Goal: Information Seeking & Learning: Learn about a topic

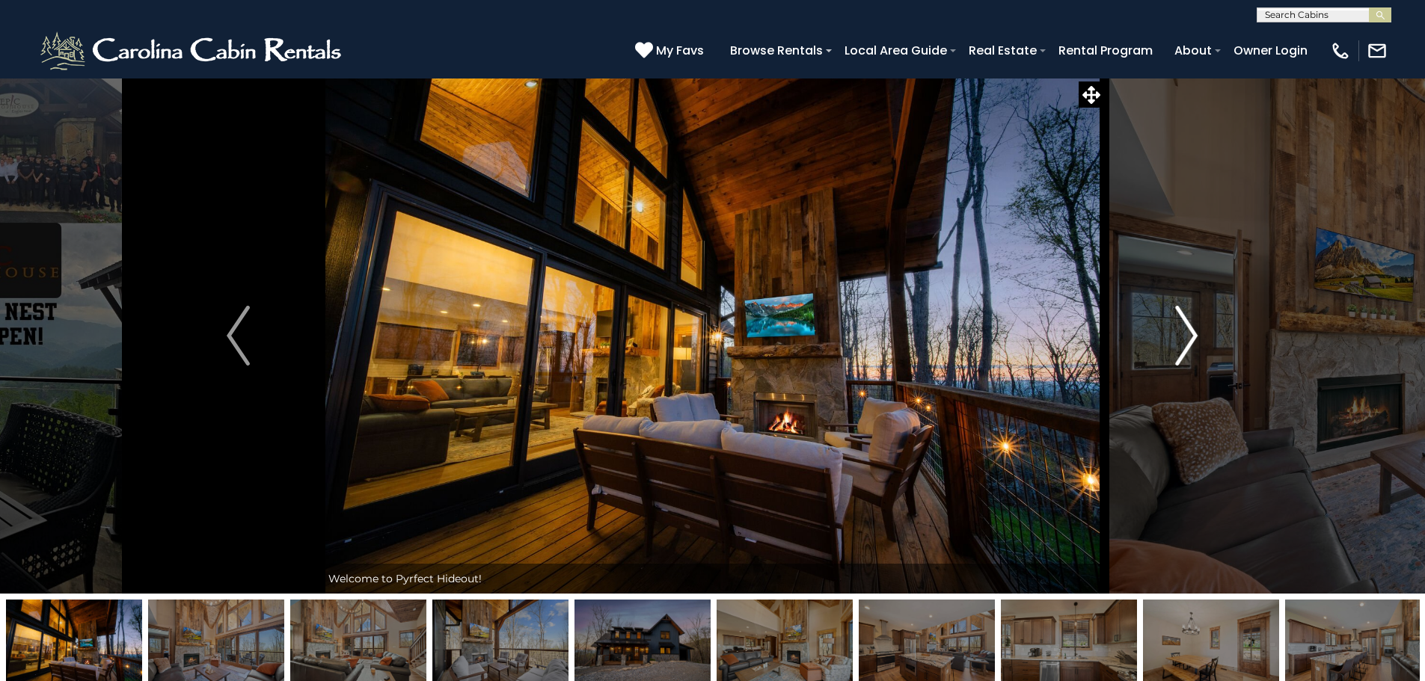
click at [1187, 342] on img "Next" at bounding box center [1186, 336] width 22 height 60
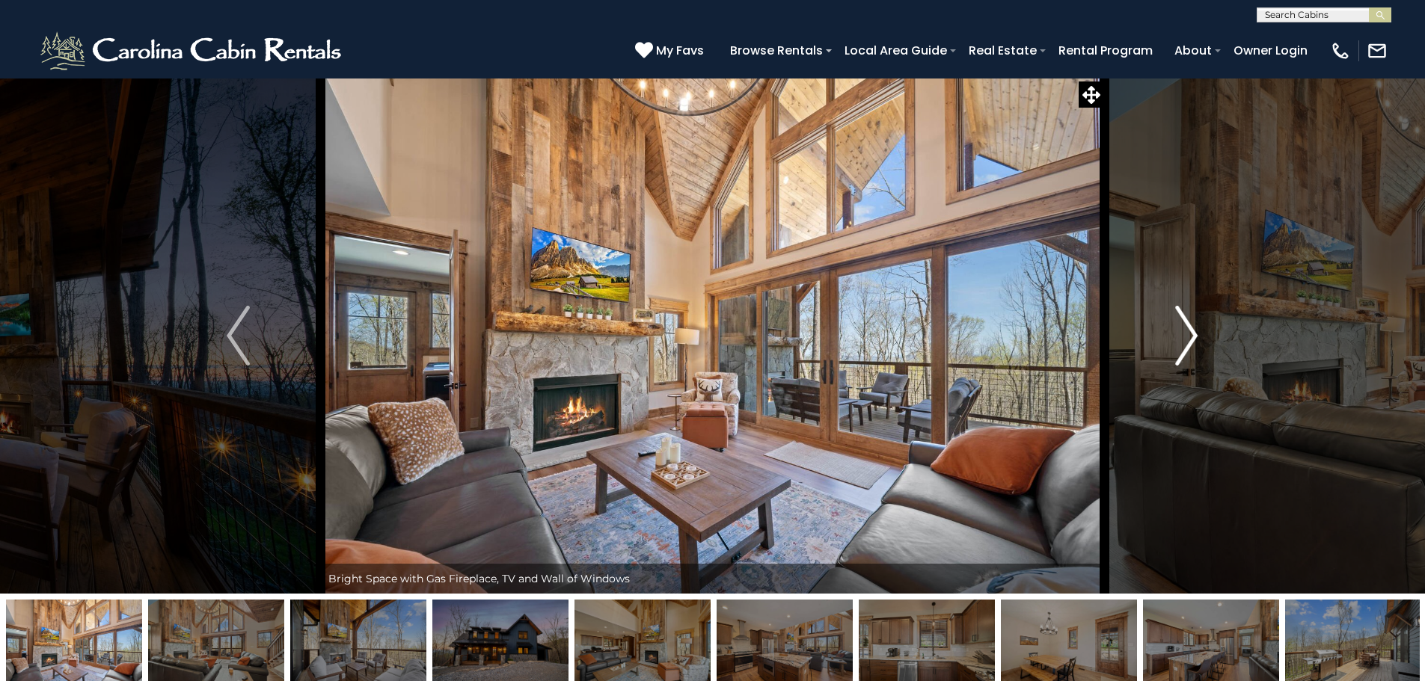
click at [1187, 342] on img "Next" at bounding box center [1186, 336] width 22 height 60
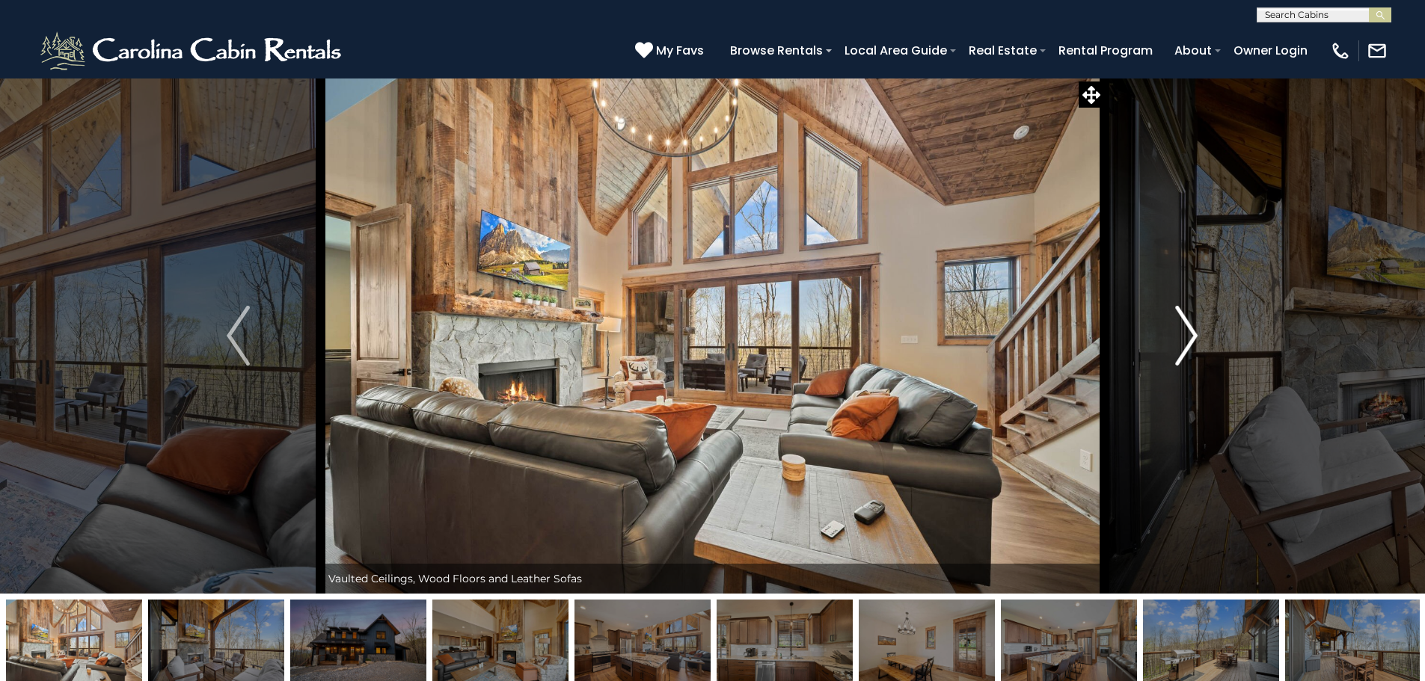
click at [1187, 342] on img "Next" at bounding box center [1186, 336] width 22 height 60
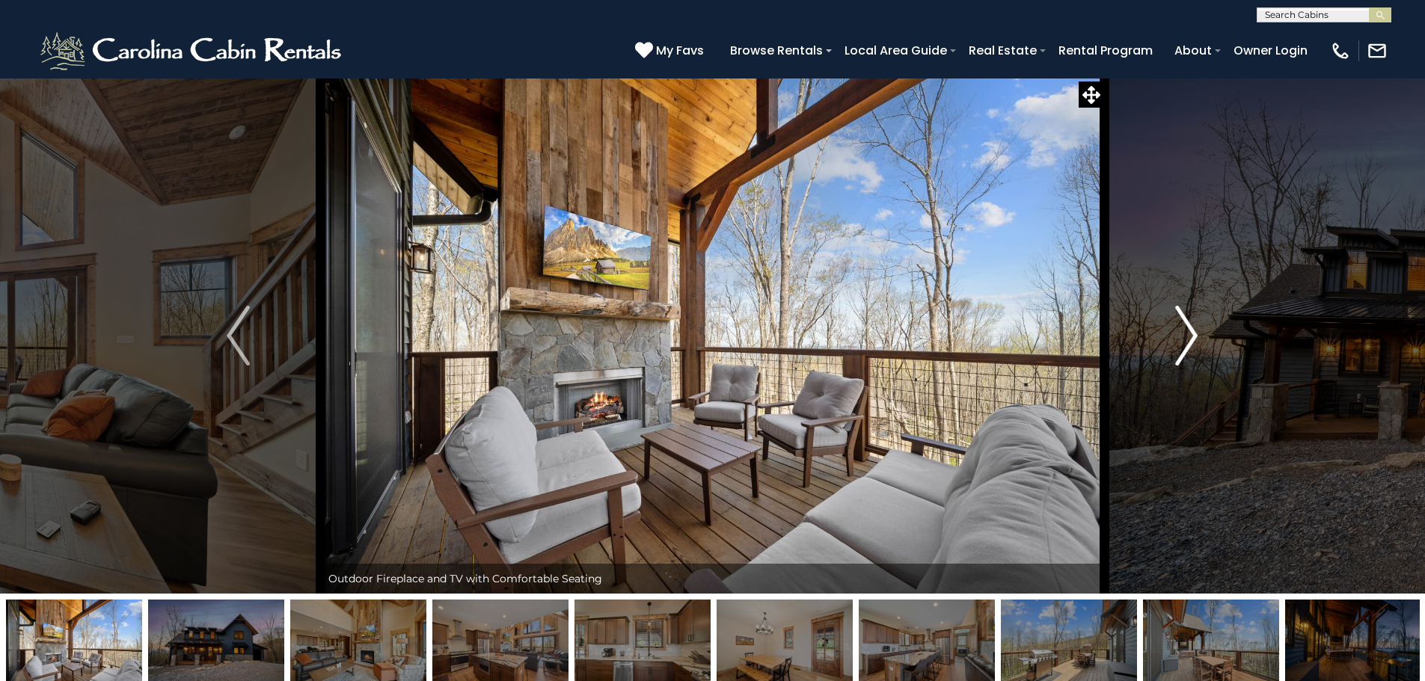
click at [1187, 342] on img "Next" at bounding box center [1186, 336] width 22 height 60
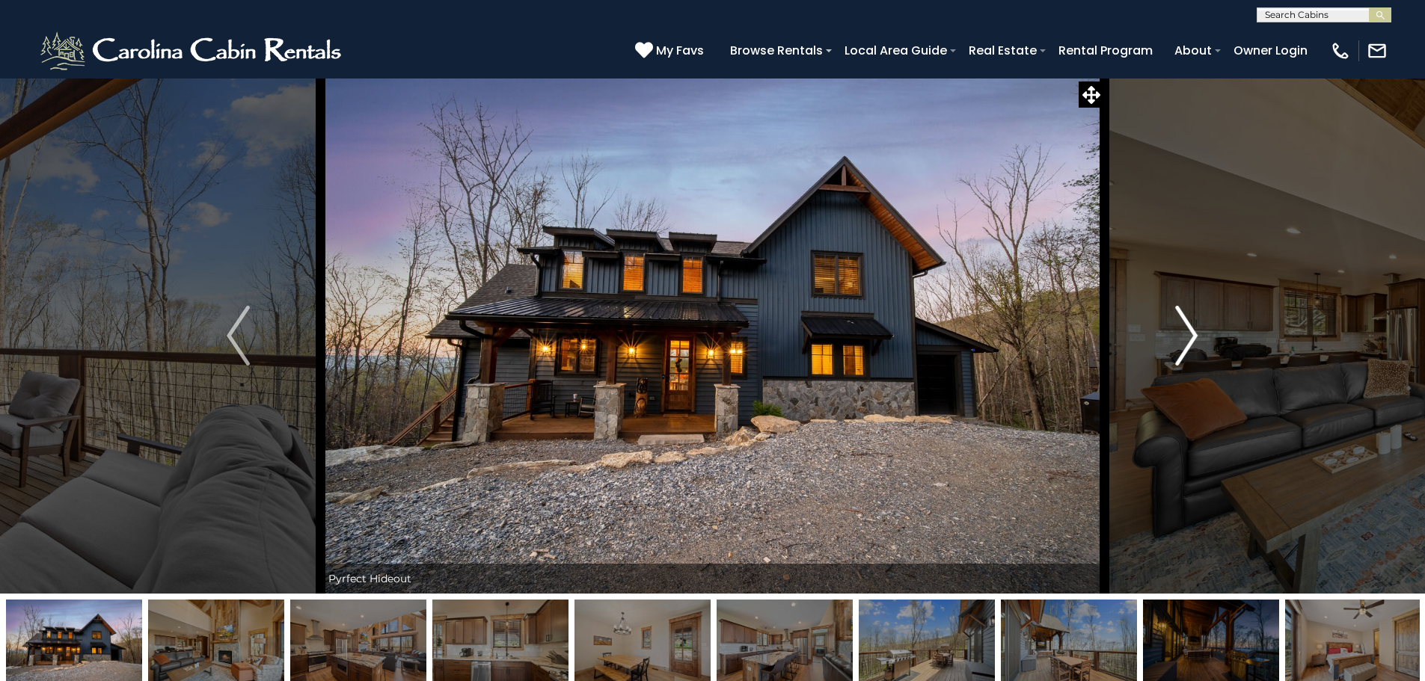
click at [1187, 342] on img "Next" at bounding box center [1186, 336] width 22 height 60
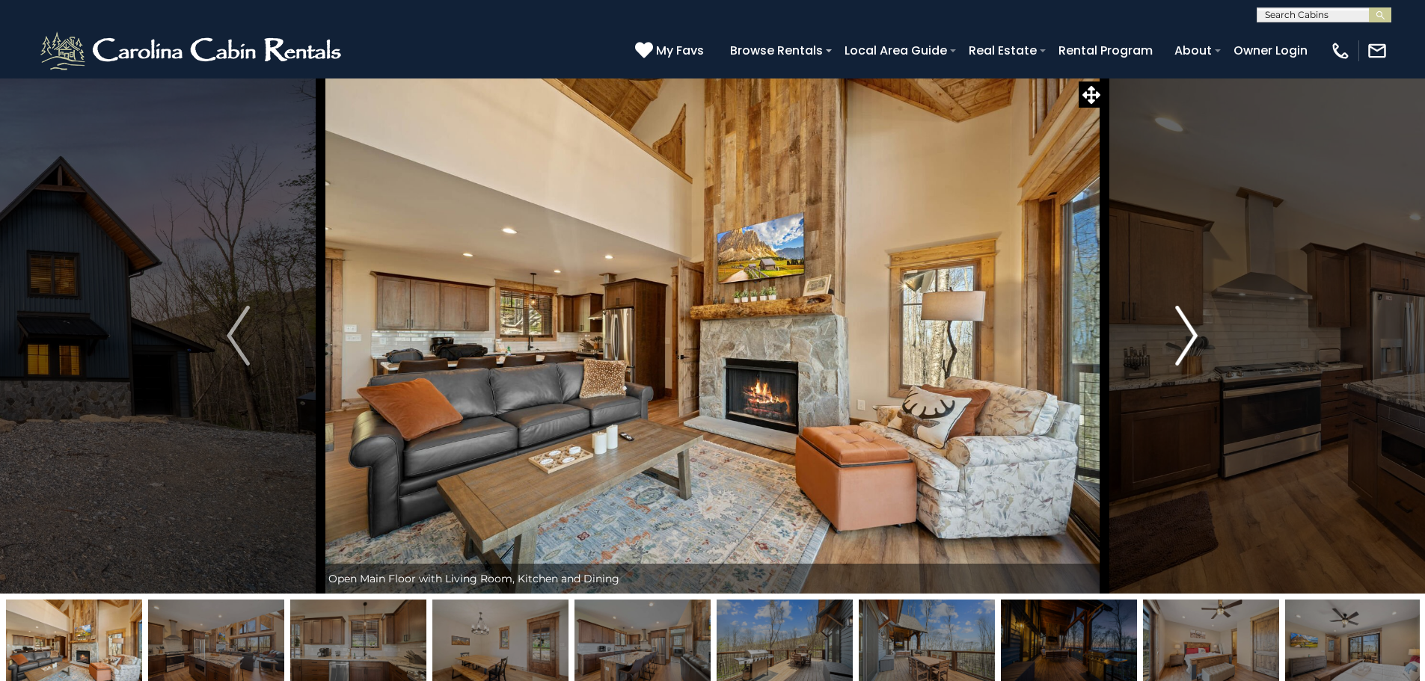
click at [1187, 342] on img "Next" at bounding box center [1186, 336] width 22 height 60
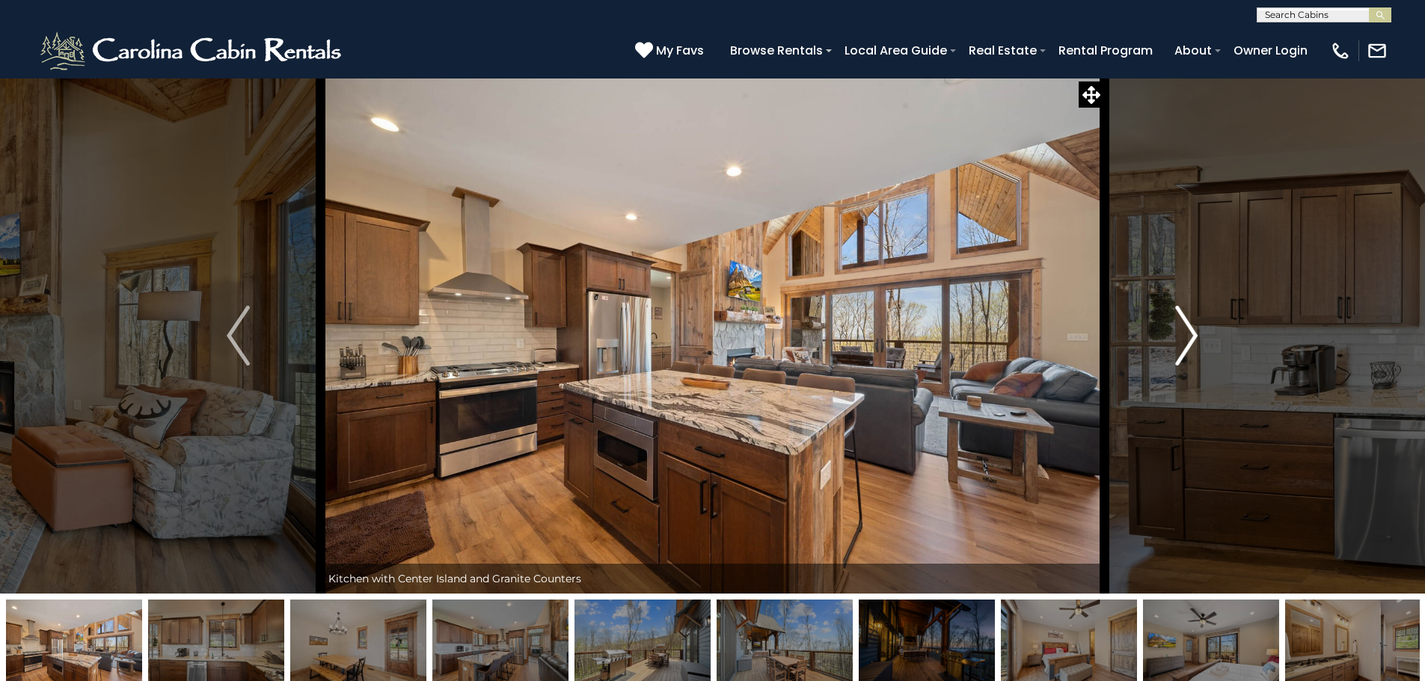
click at [1187, 342] on img "Next" at bounding box center [1186, 336] width 22 height 60
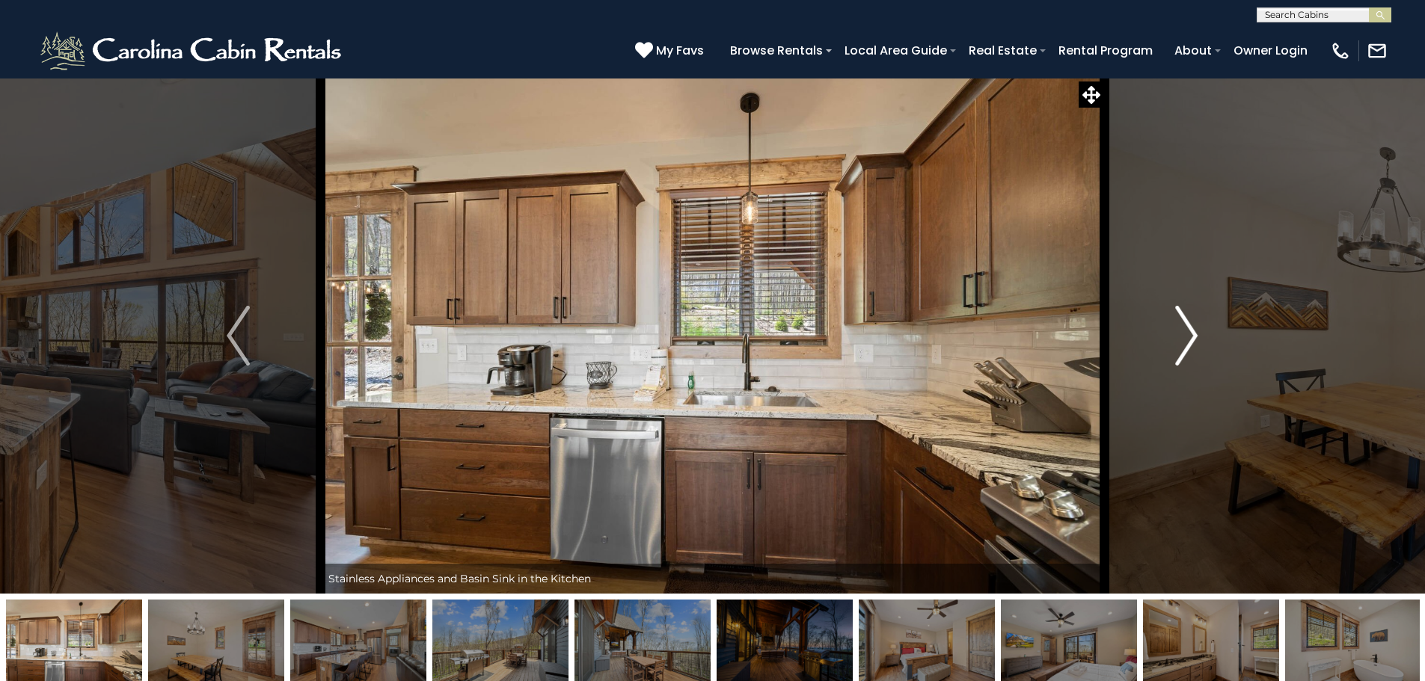
click at [1187, 342] on img "Next" at bounding box center [1186, 336] width 22 height 60
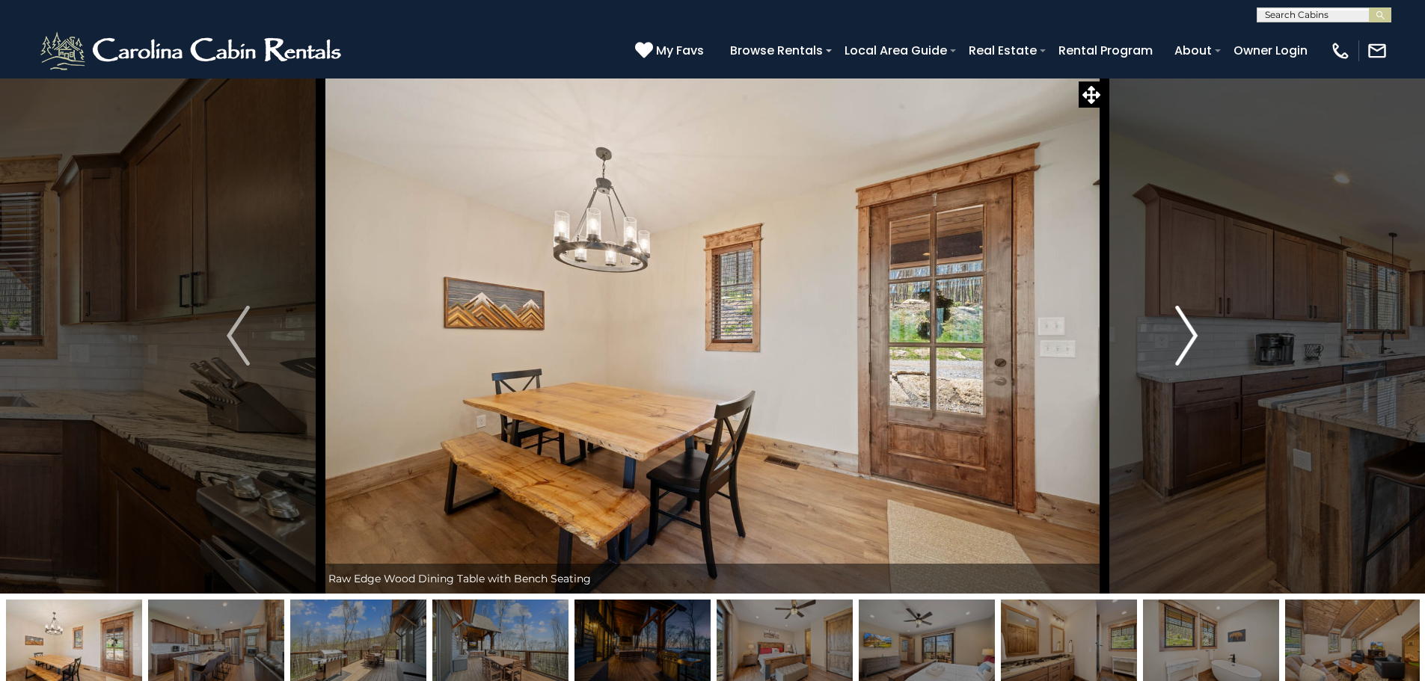
click at [1187, 342] on img "Next" at bounding box center [1186, 336] width 22 height 60
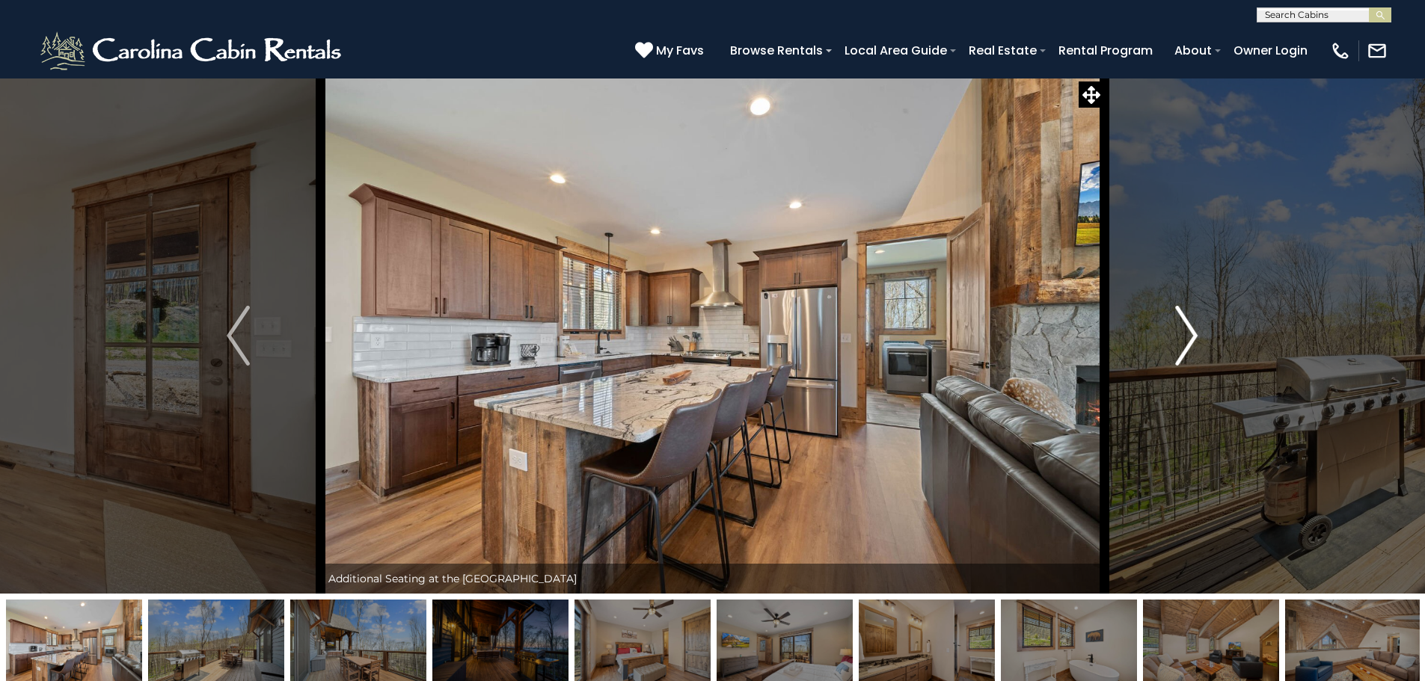
click at [1187, 342] on img "Next" at bounding box center [1186, 336] width 22 height 60
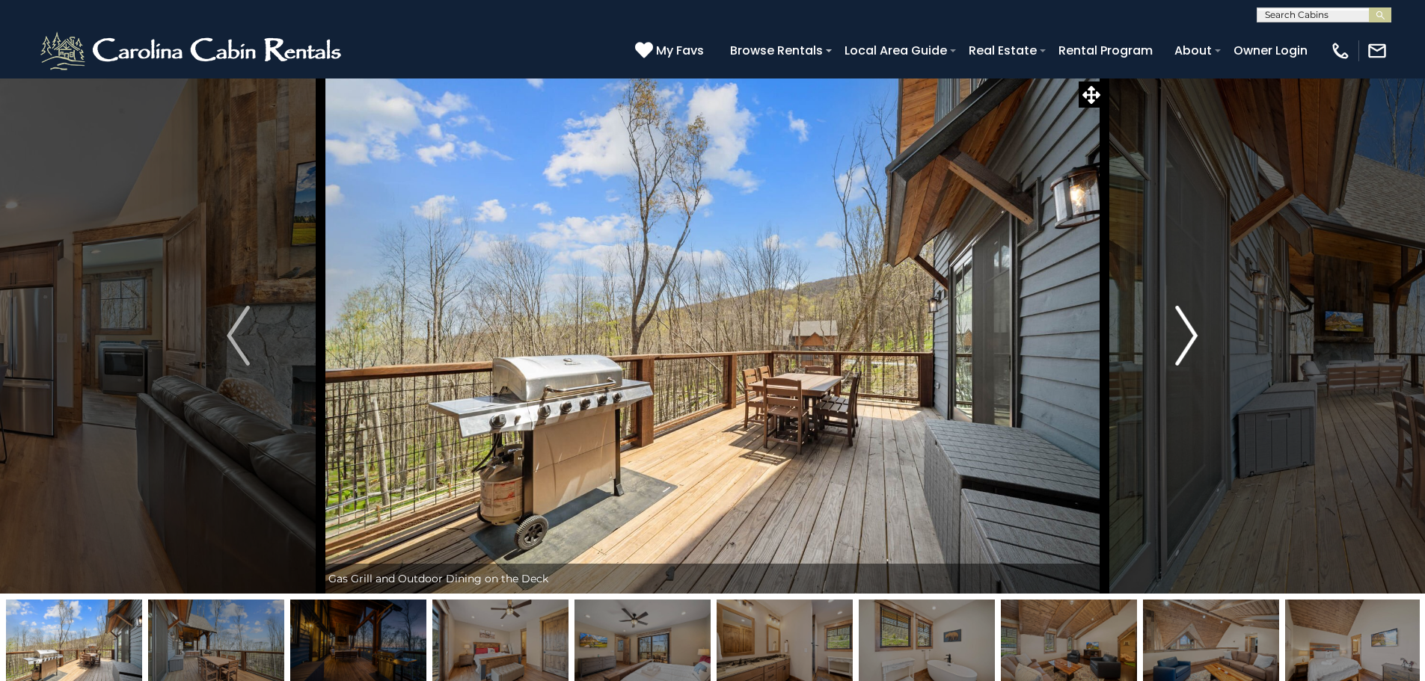
click at [1187, 342] on img "Next" at bounding box center [1186, 336] width 22 height 60
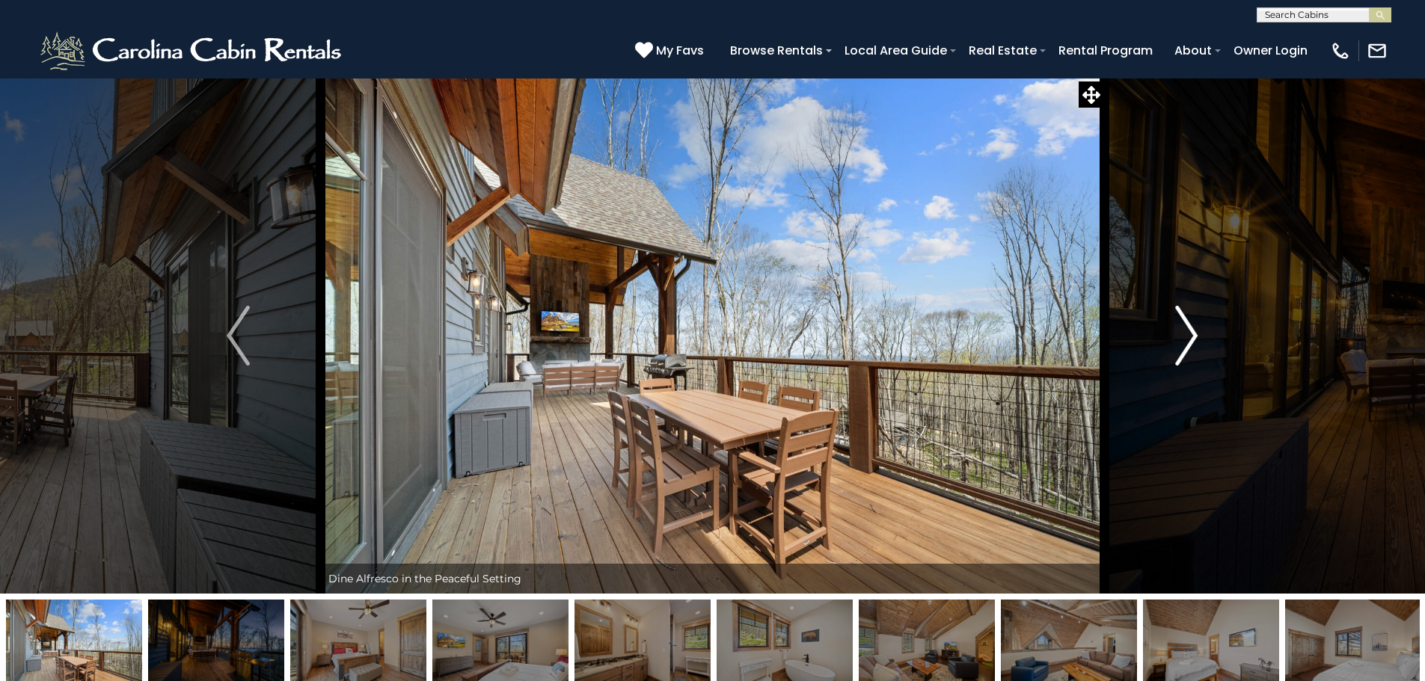
click at [1187, 342] on img "Next" at bounding box center [1186, 336] width 22 height 60
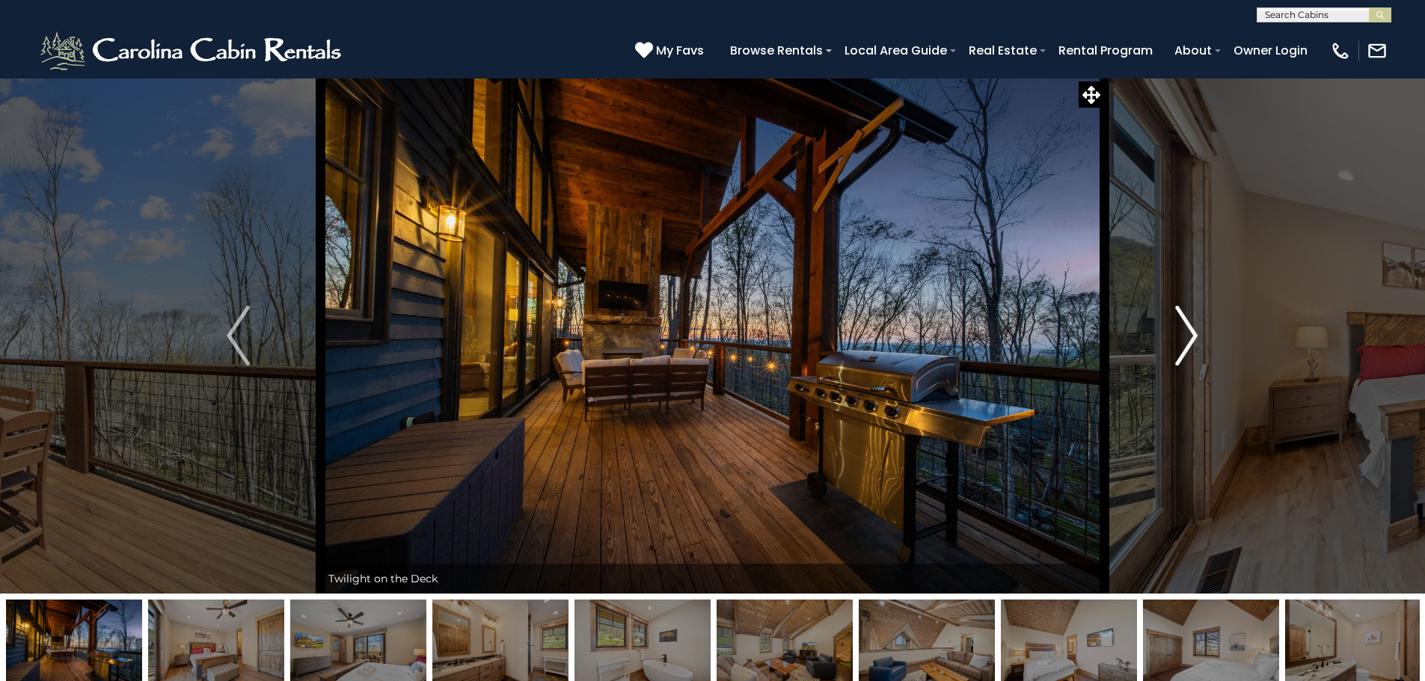
click at [1187, 342] on img "Next" at bounding box center [1186, 336] width 22 height 60
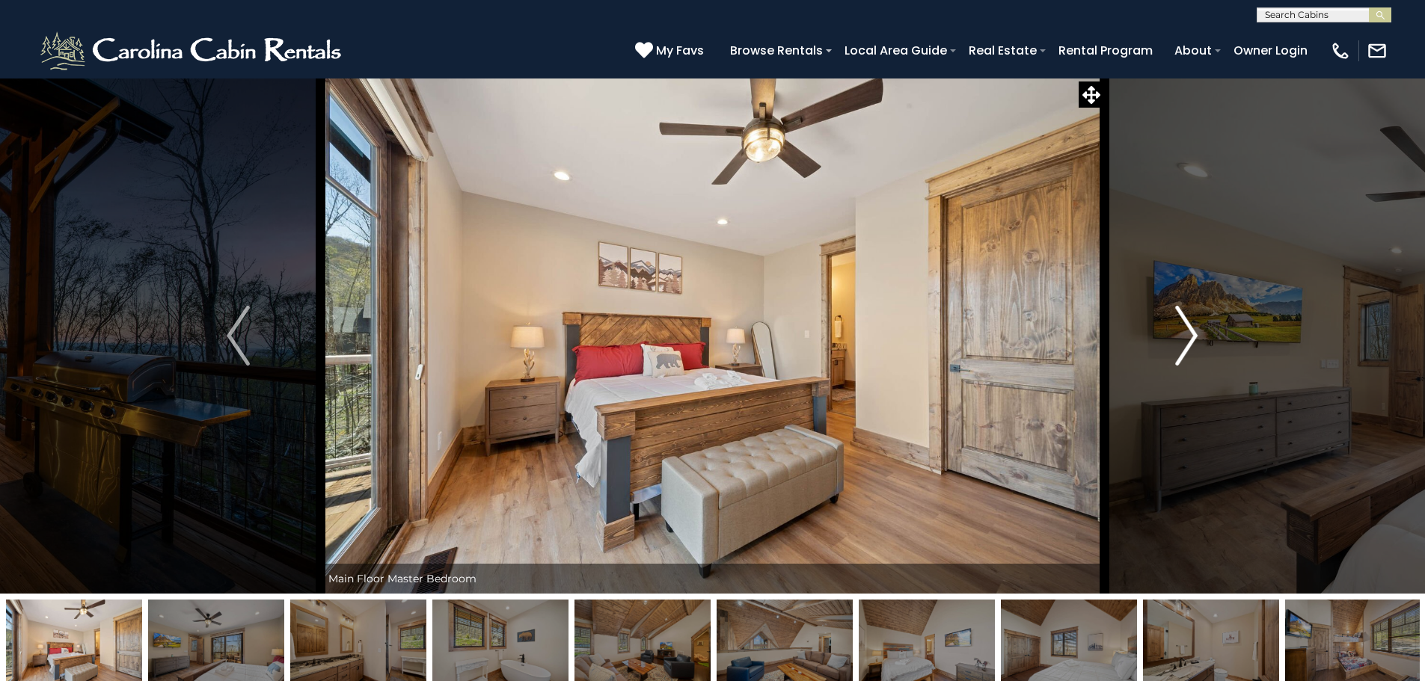
click at [1187, 342] on img "Next" at bounding box center [1186, 336] width 22 height 60
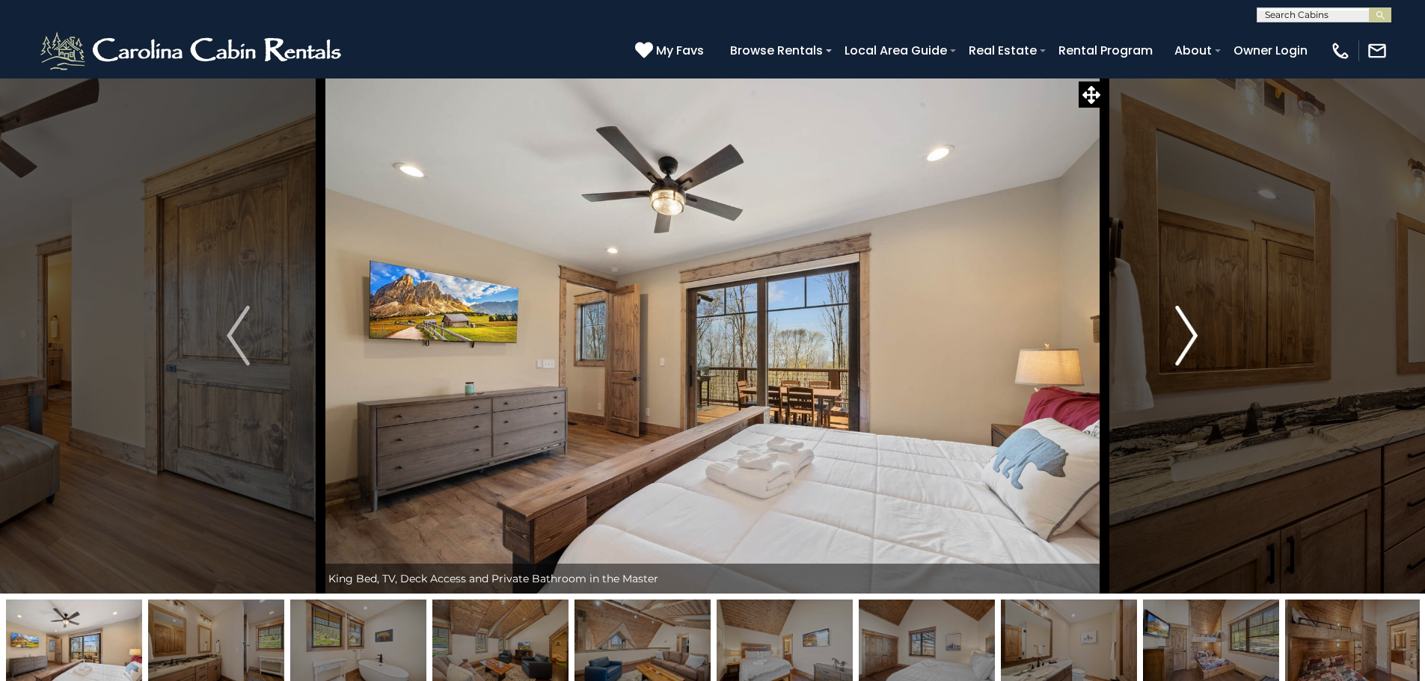
click at [1192, 325] on img "Next" at bounding box center [1186, 336] width 22 height 60
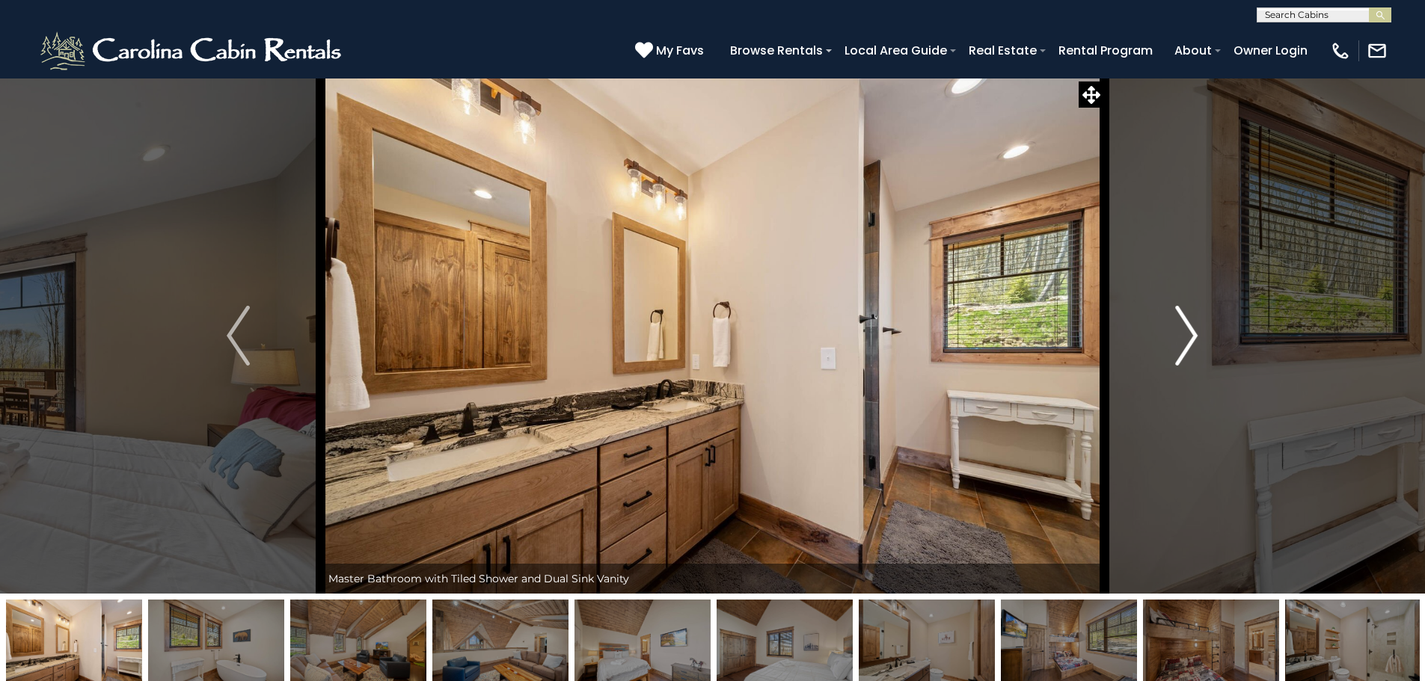
click at [1192, 325] on img "Next" at bounding box center [1186, 336] width 22 height 60
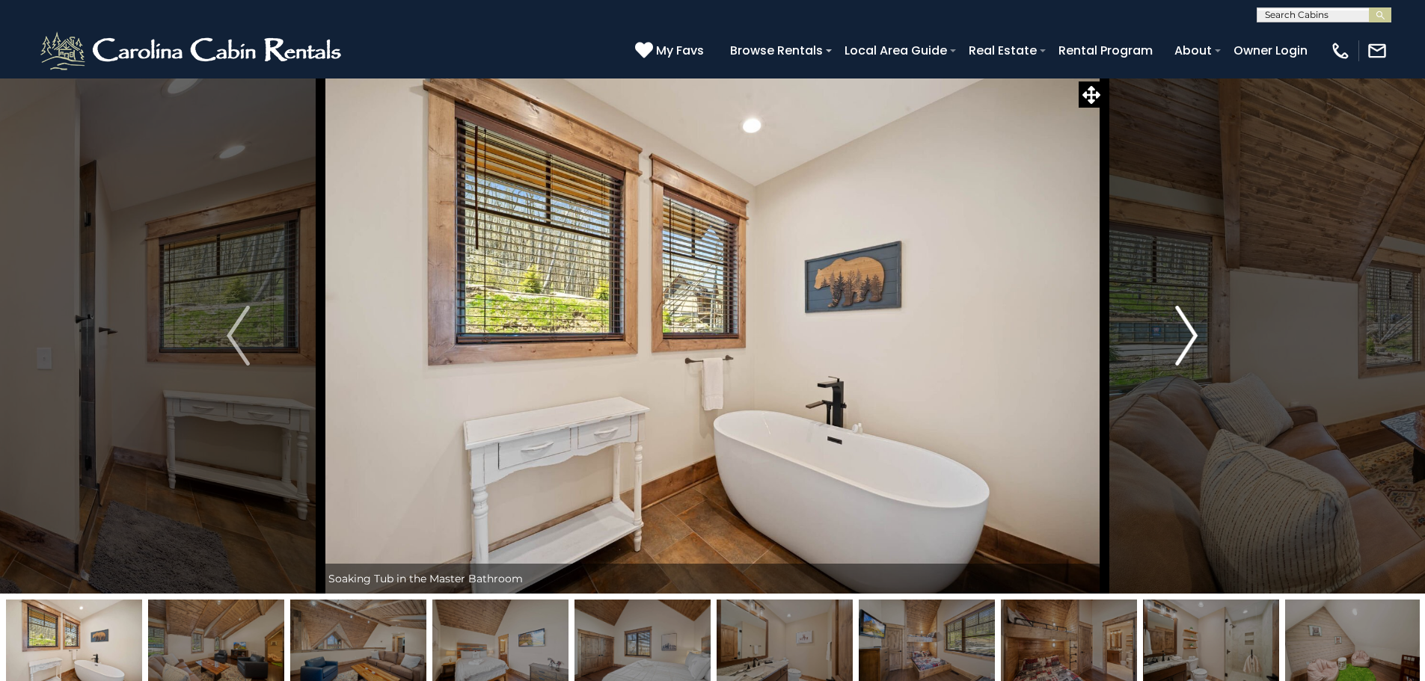
click at [1192, 325] on img "Next" at bounding box center [1186, 336] width 22 height 60
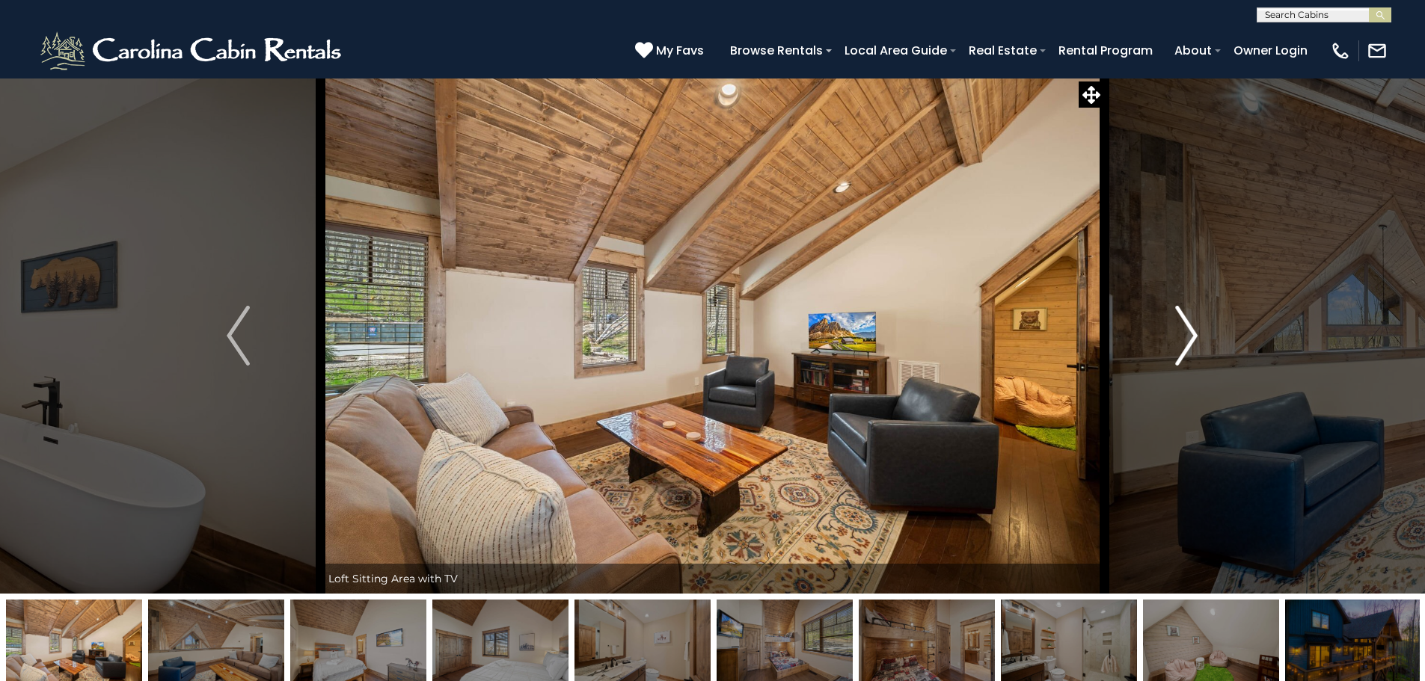
click at [1192, 325] on img "Next" at bounding box center [1186, 336] width 22 height 60
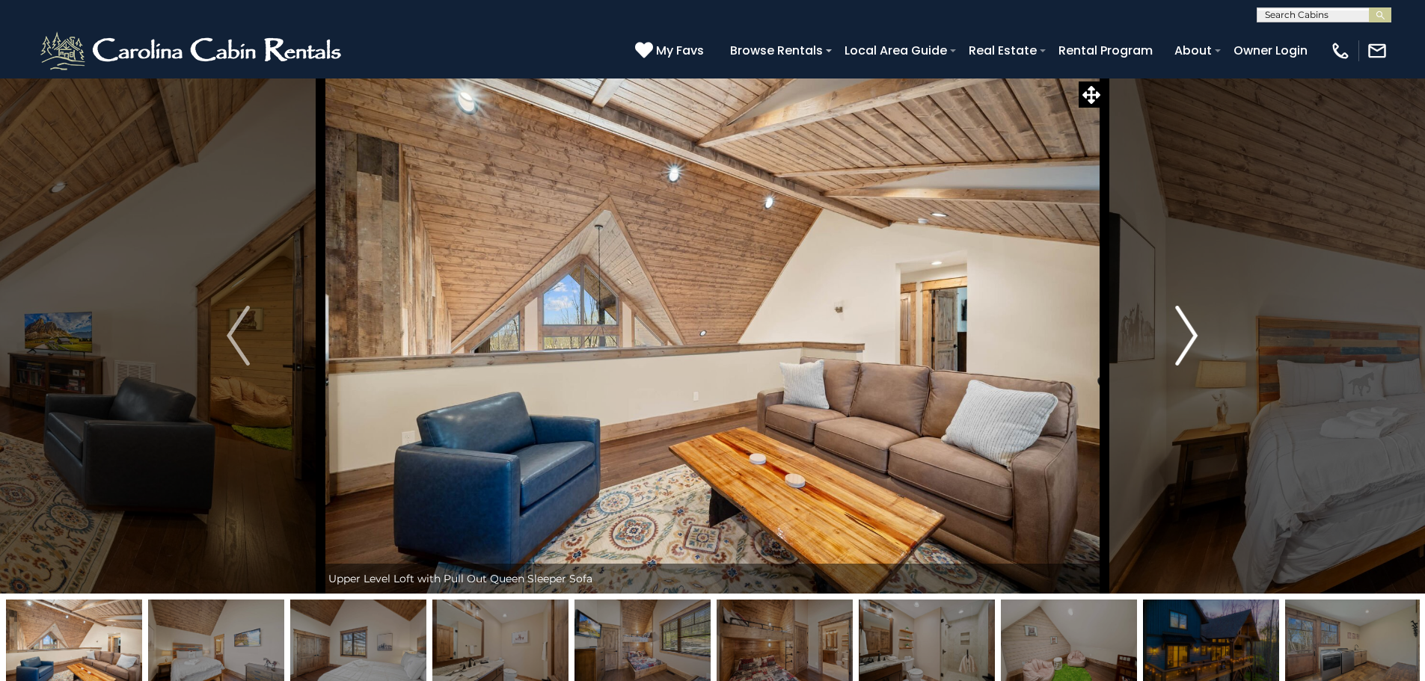
click at [1192, 325] on img "Next" at bounding box center [1186, 336] width 22 height 60
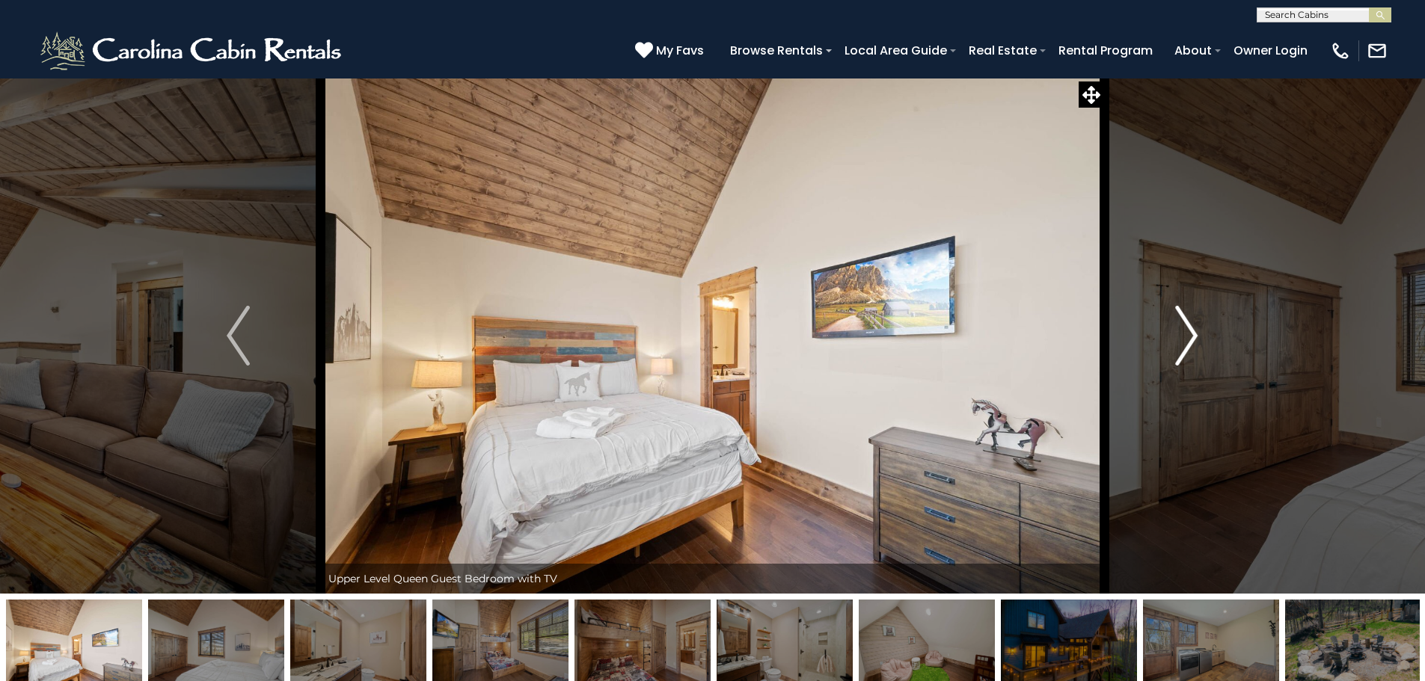
click at [1192, 325] on img "Next" at bounding box center [1186, 336] width 22 height 60
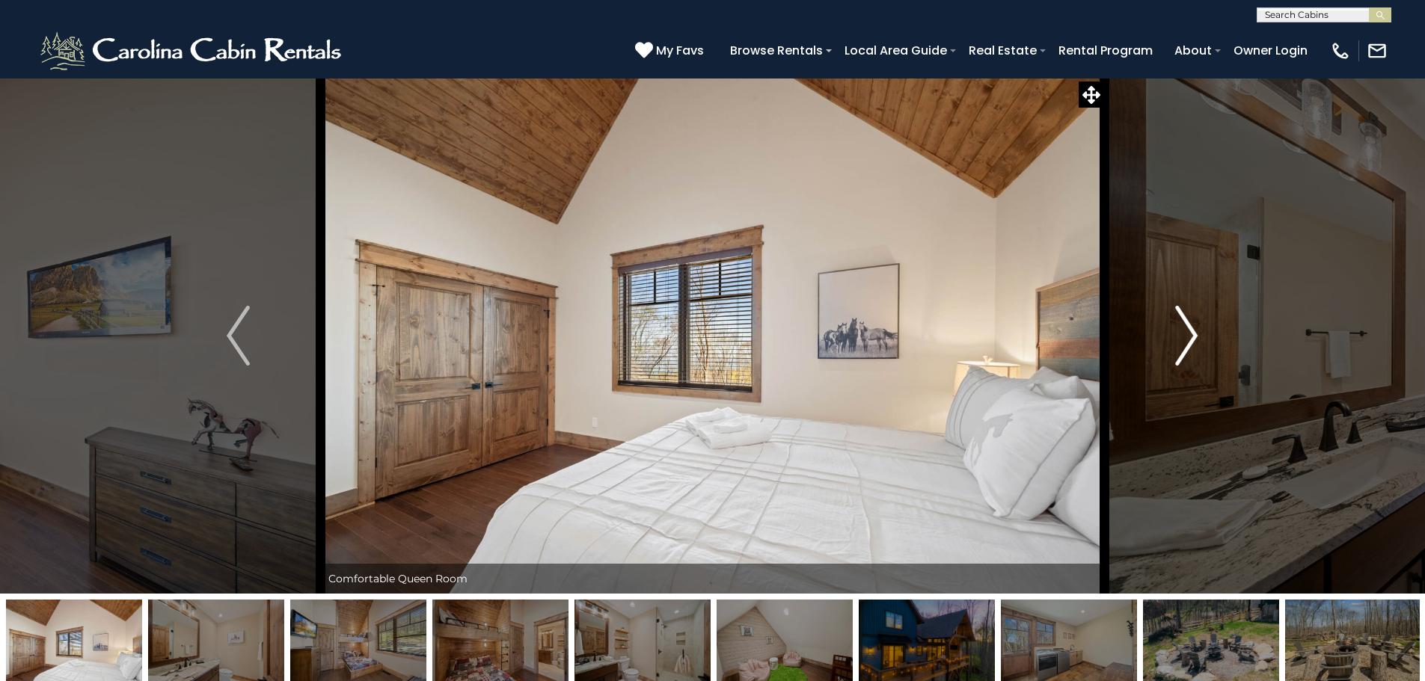
click at [1192, 325] on img "Next" at bounding box center [1186, 336] width 22 height 60
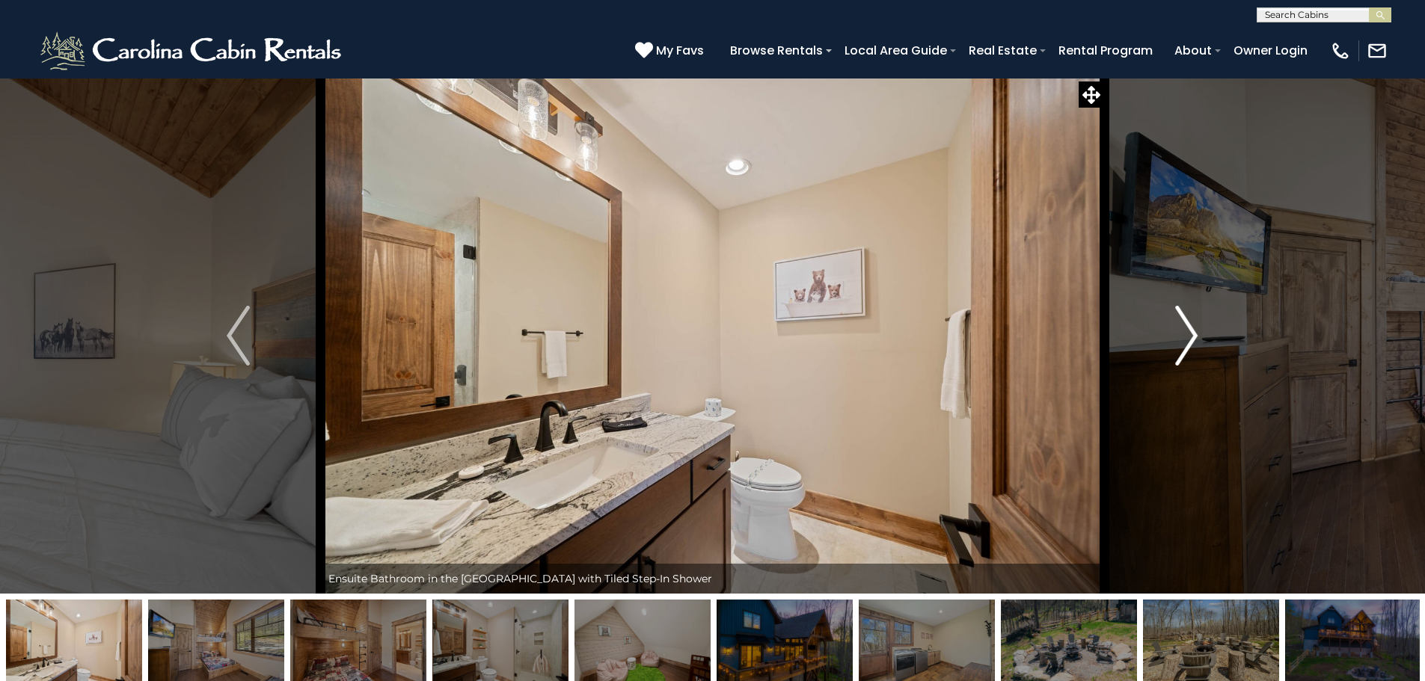
click at [1192, 325] on img "Next" at bounding box center [1186, 336] width 22 height 60
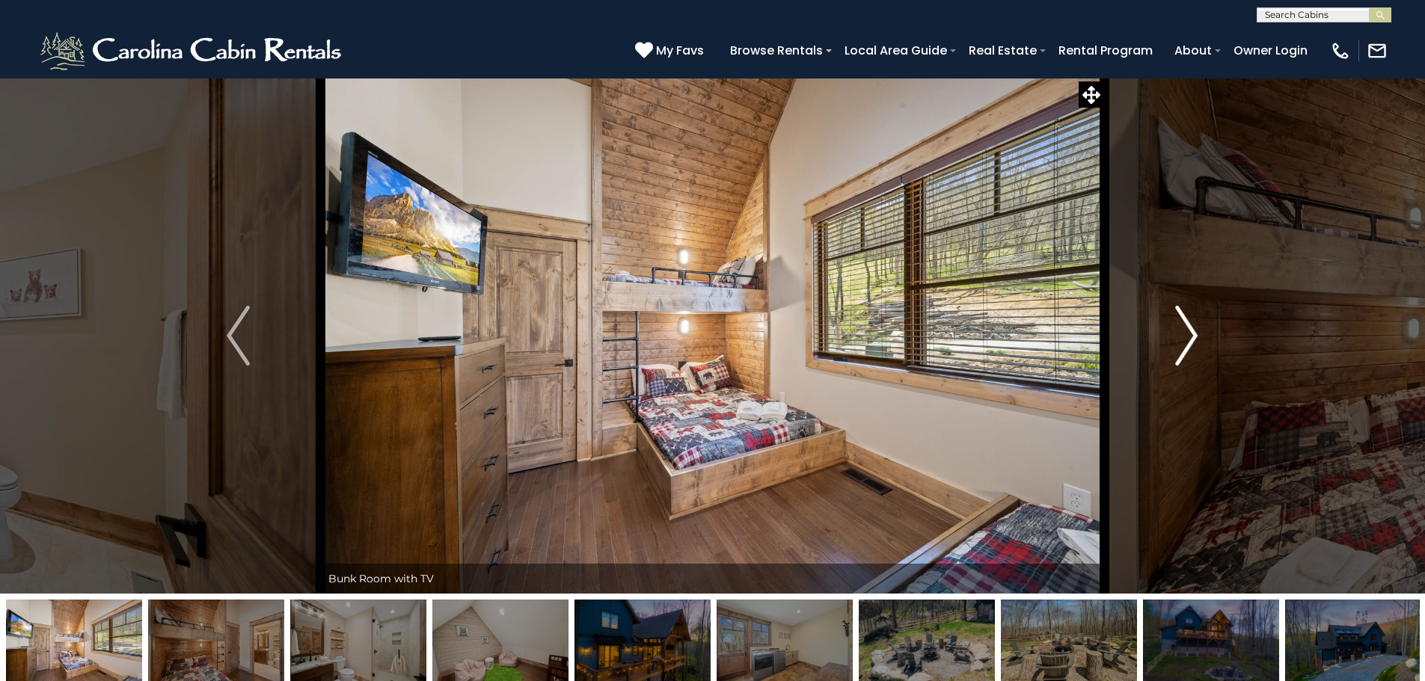
click at [1192, 325] on img "Next" at bounding box center [1186, 336] width 22 height 60
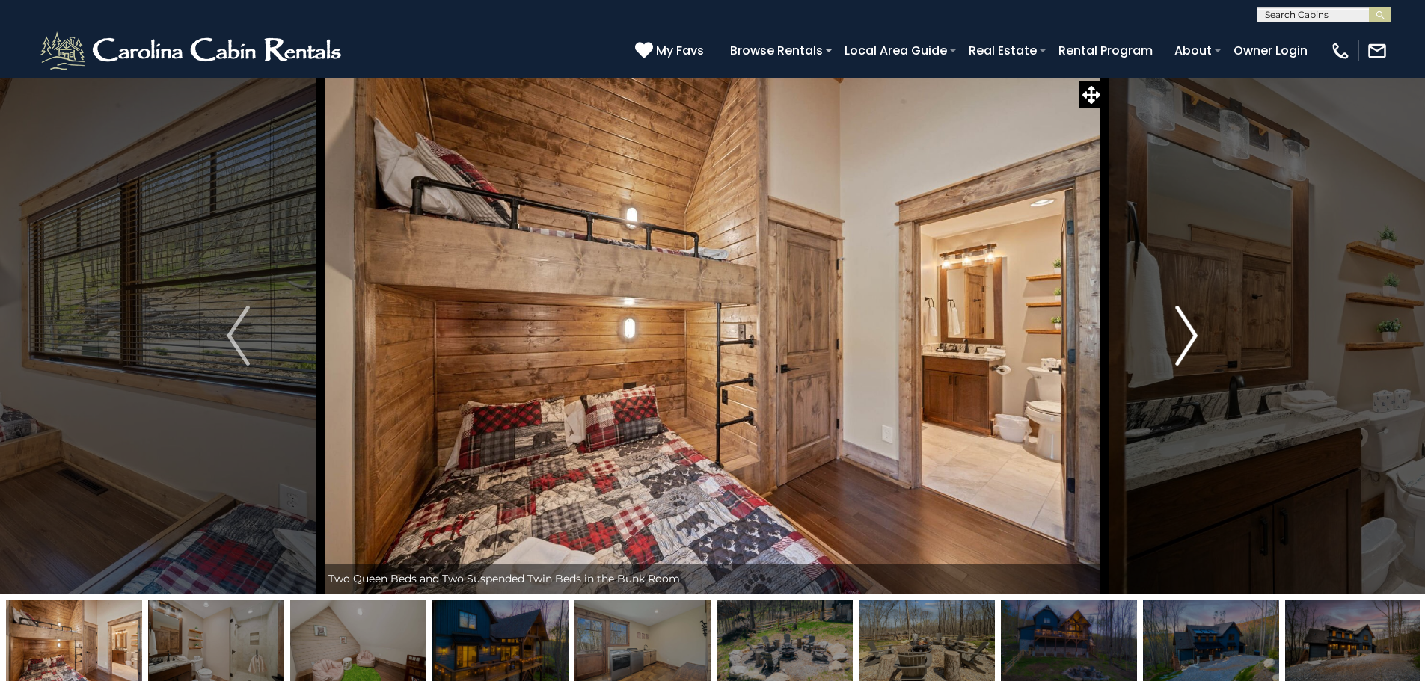
click at [1192, 325] on img "Next" at bounding box center [1186, 336] width 22 height 60
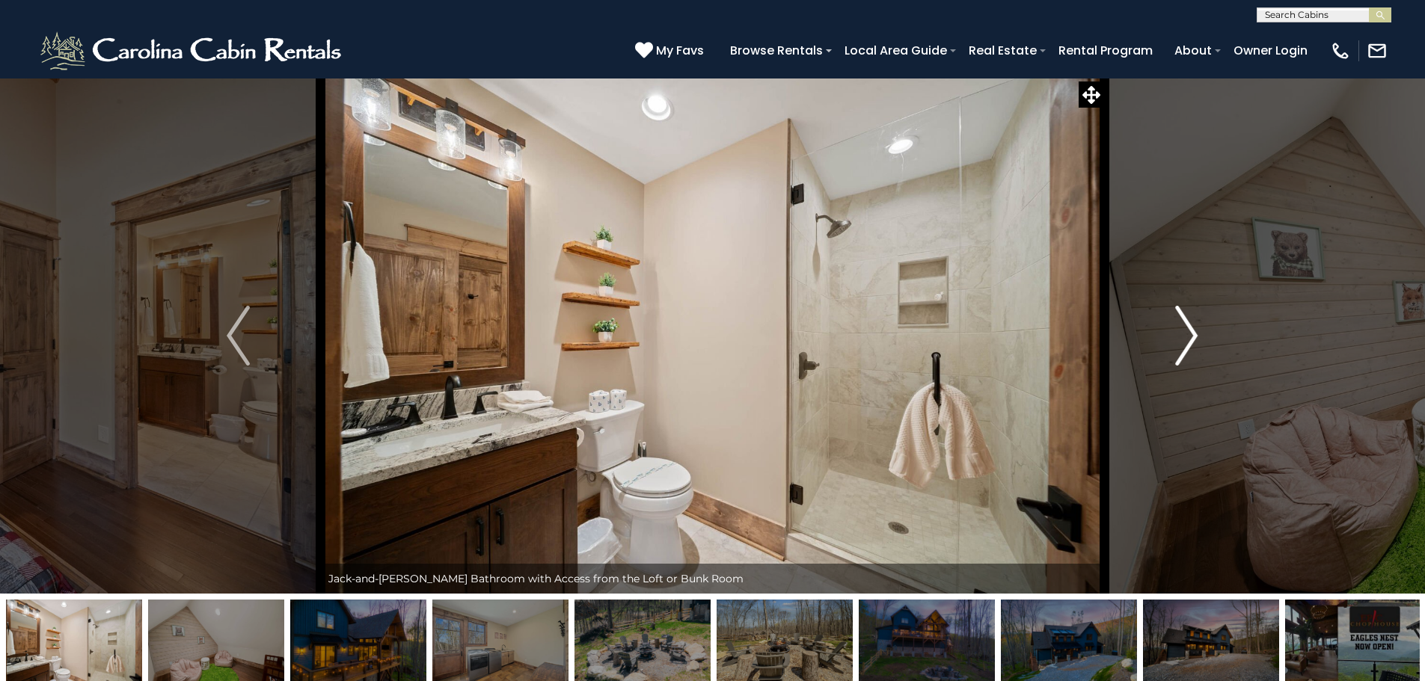
click at [1192, 325] on img "Next" at bounding box center [1186, 336] width 22 height 60
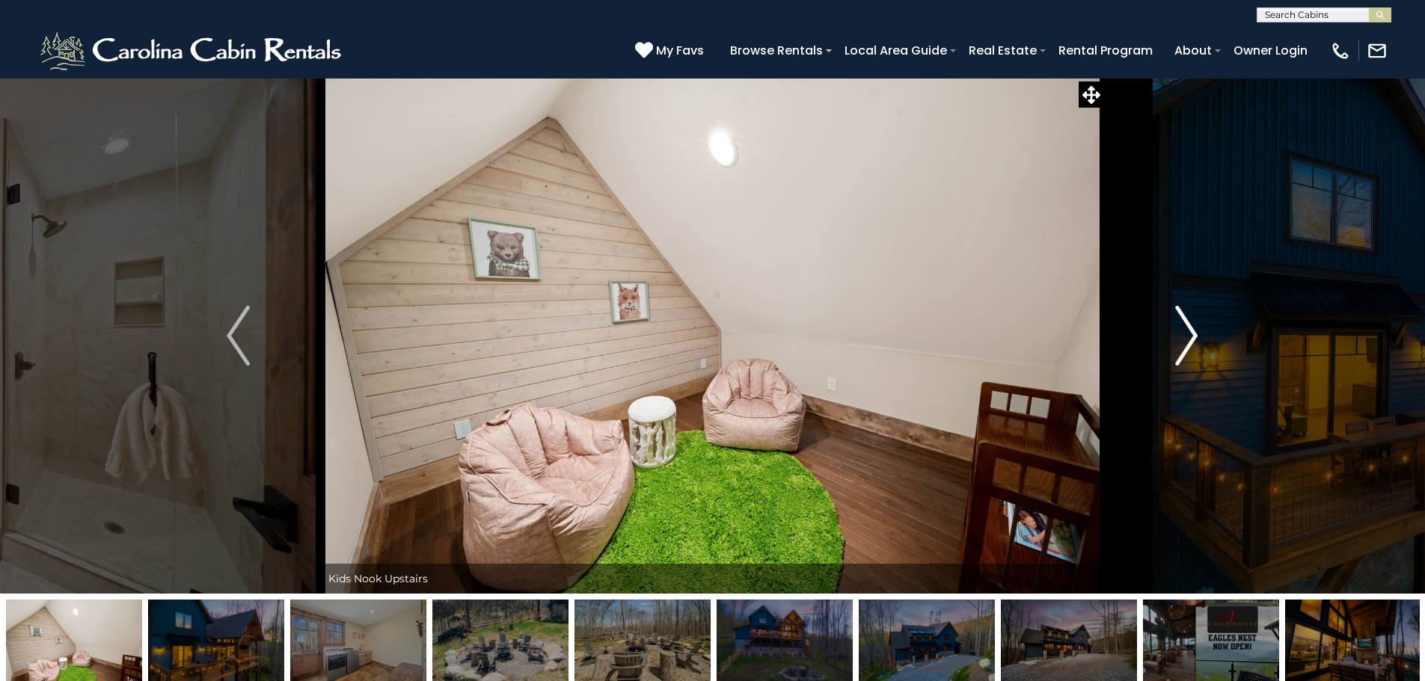
click at [1192, 325] on img "Next" at bounding box center [1186, 336] width 22 height 60
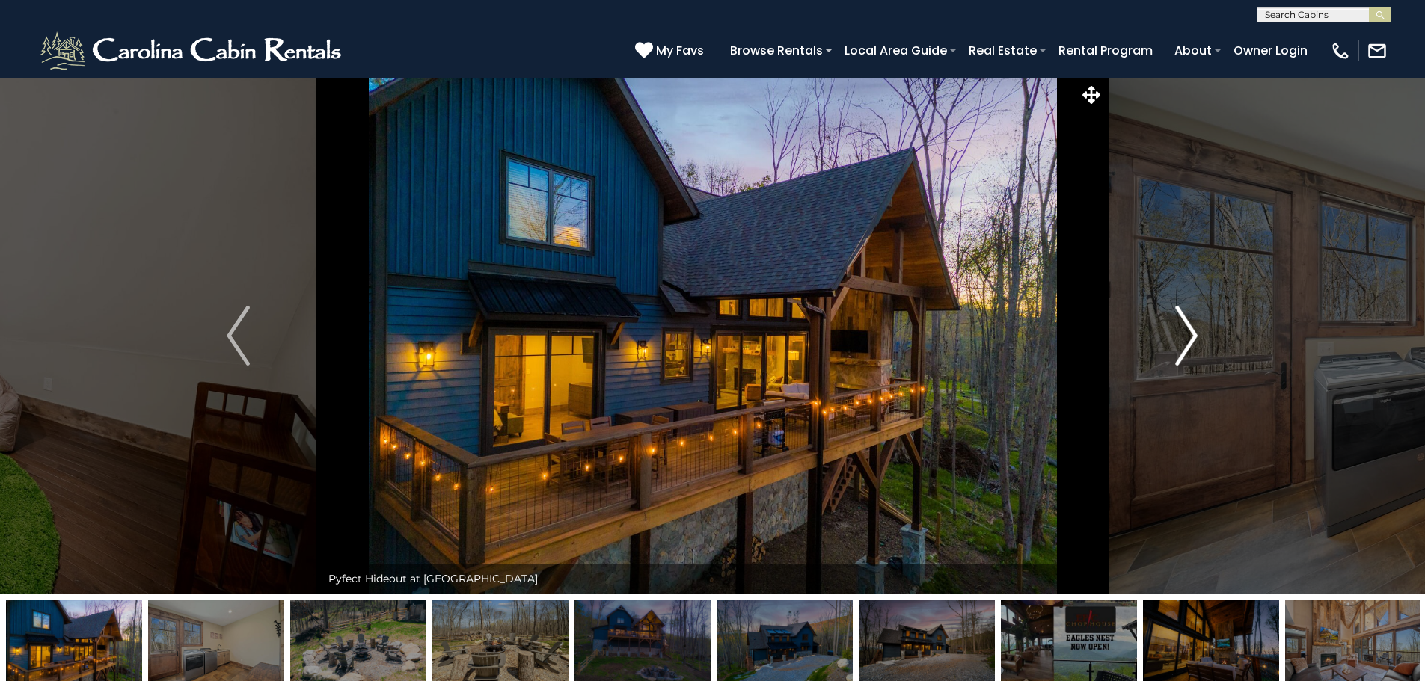
click at [1192, 325] on img "Next" at bounding box center [1186, 336] width 22 height 60
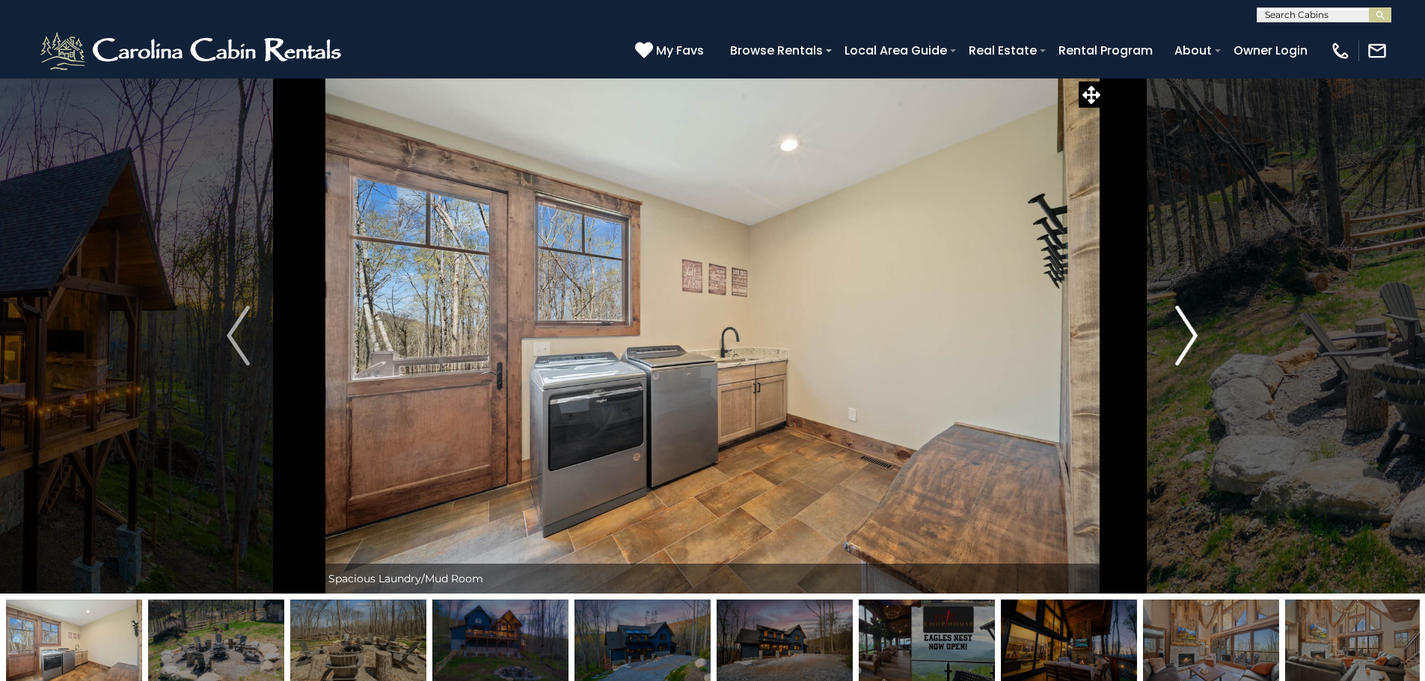
click at [1192, 325] on img "Next" at bounding box center [1186, 336] width 22 height 60
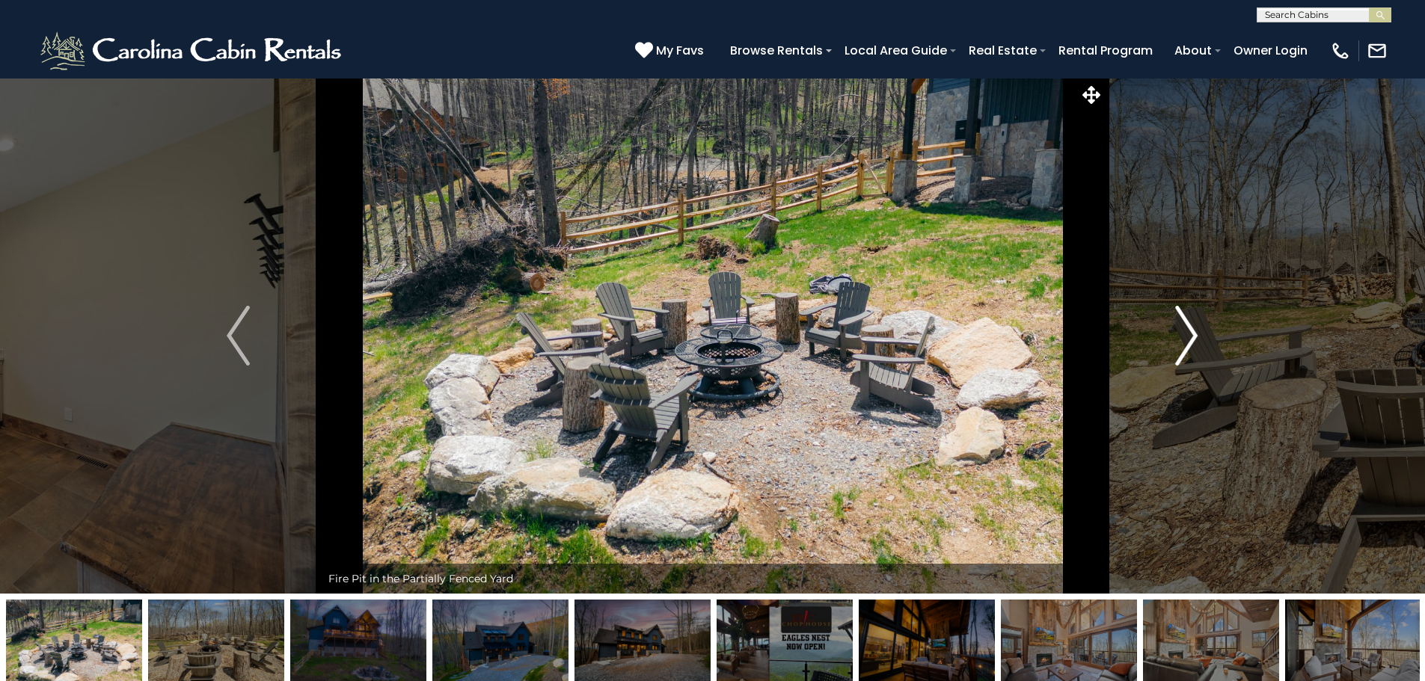
click at [1192, 325] on img "Next" at bounding box center [1186, 336] width 22 height 60
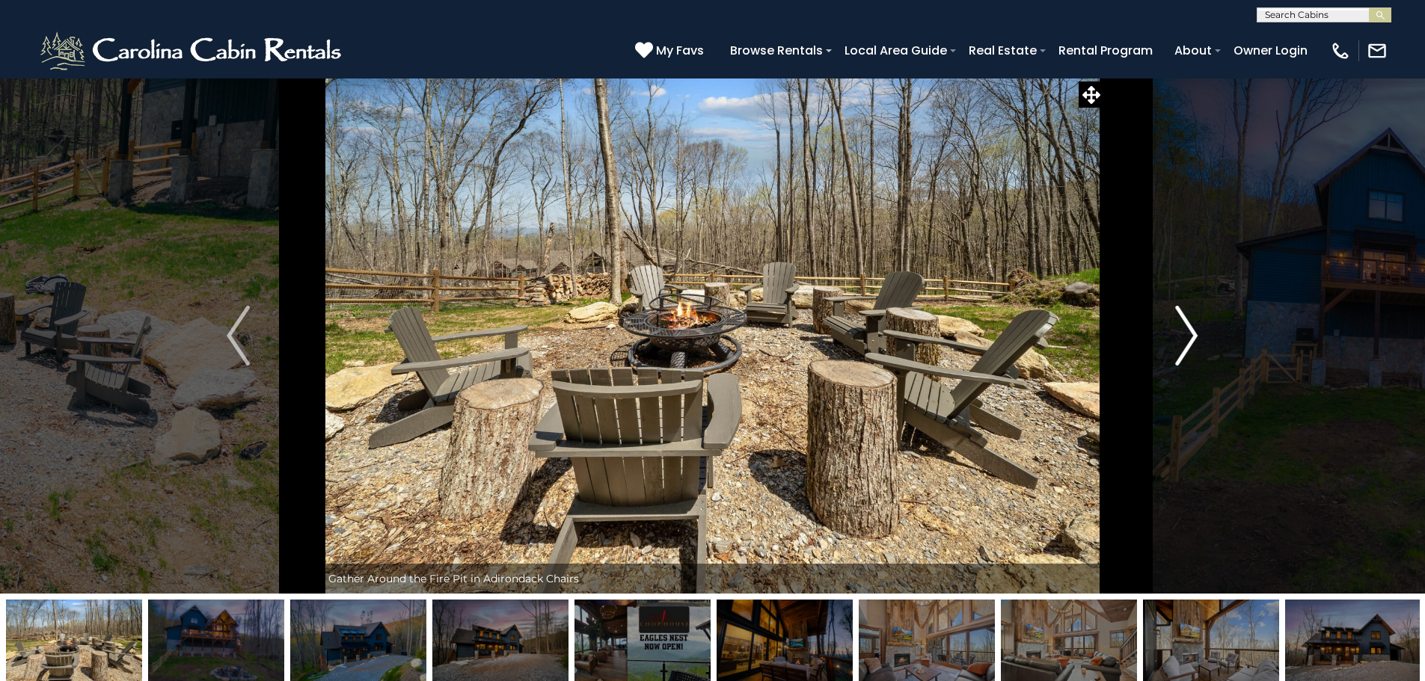
click at [1192, 325] on img "Next" at bounding box center [1186, 336] width 22 height 60
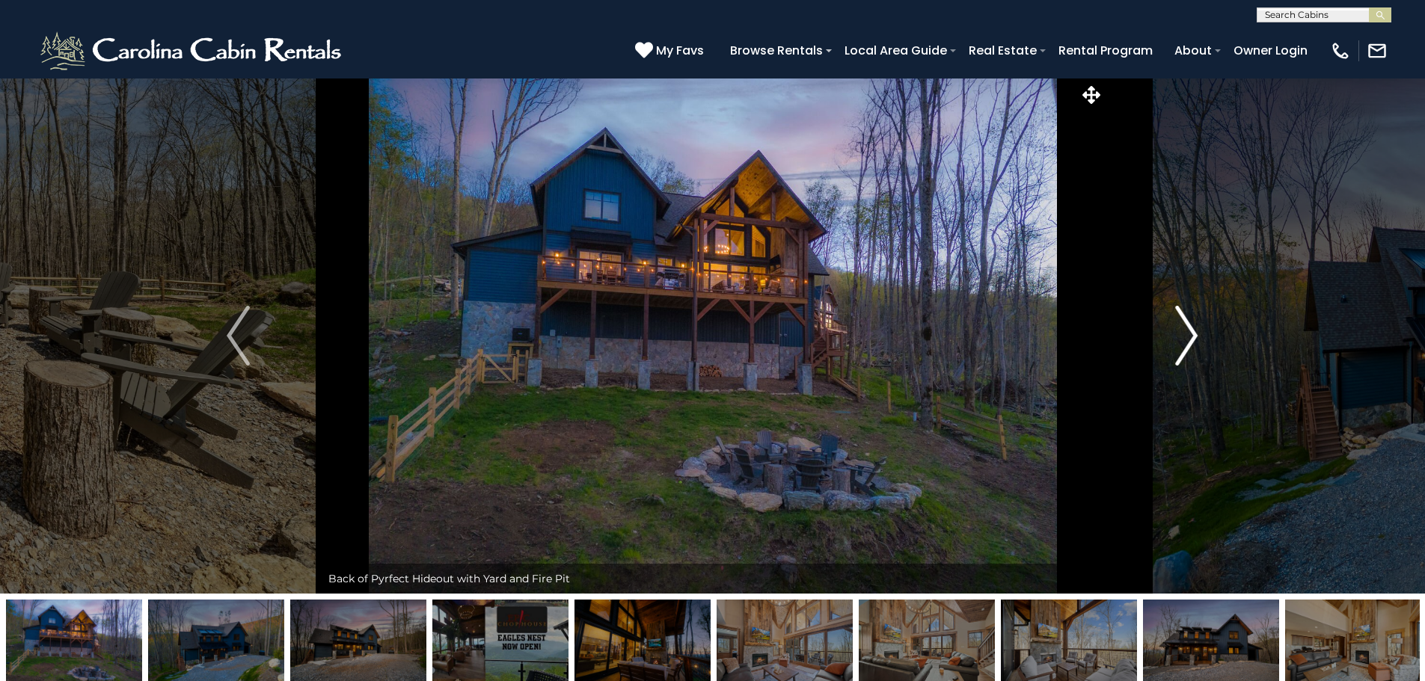
click at [1192, 325] on img "Next" at bounding box center [1186, 336] width 22 height 60
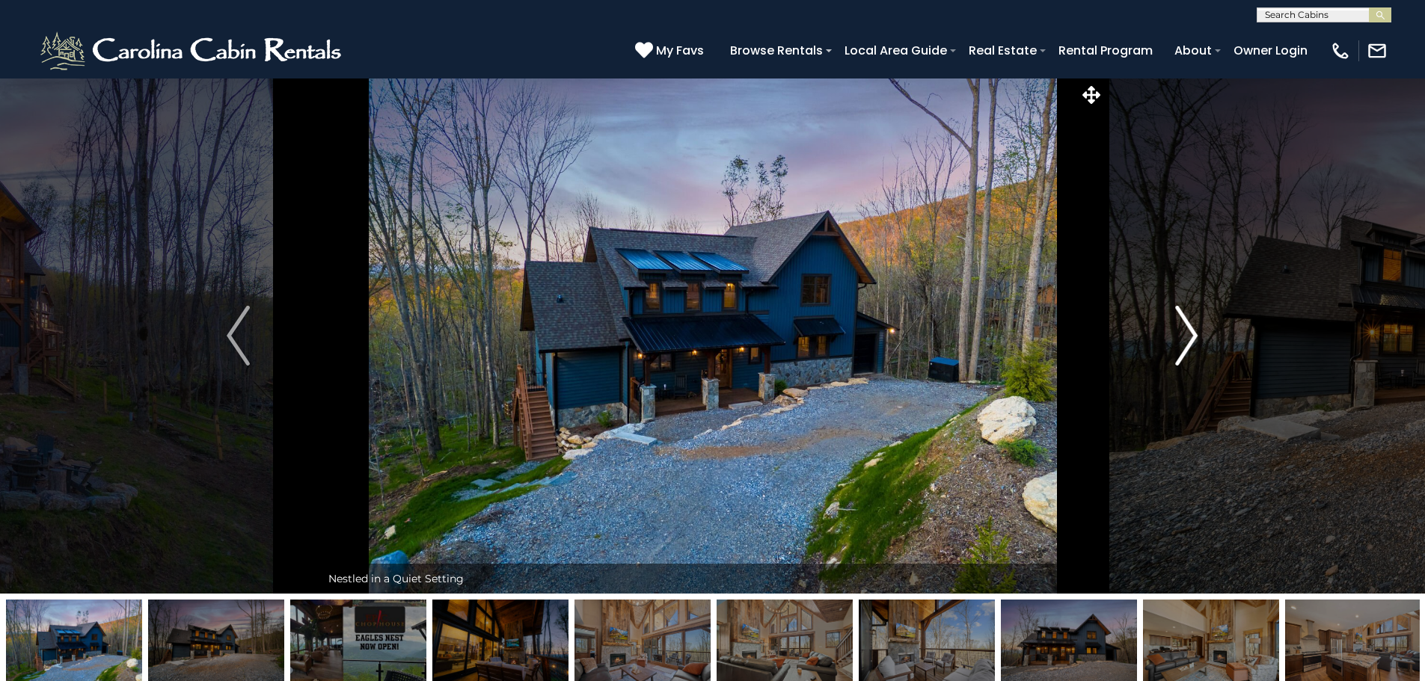
click at [1192, 325] on img "Next" at bounding box center [1186, 336] width 22 height 60
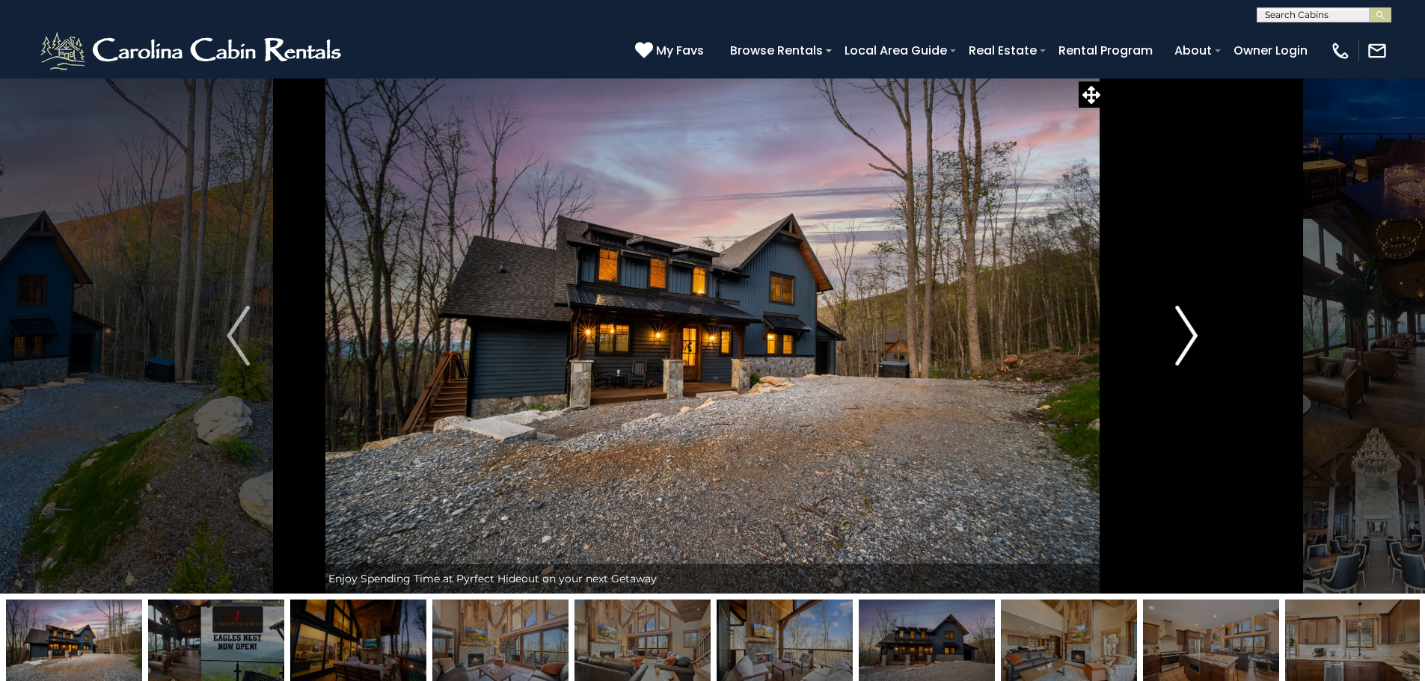
click at [1192, 325] on img "Next" at bounding box center [1186, 336] width 22 height 60
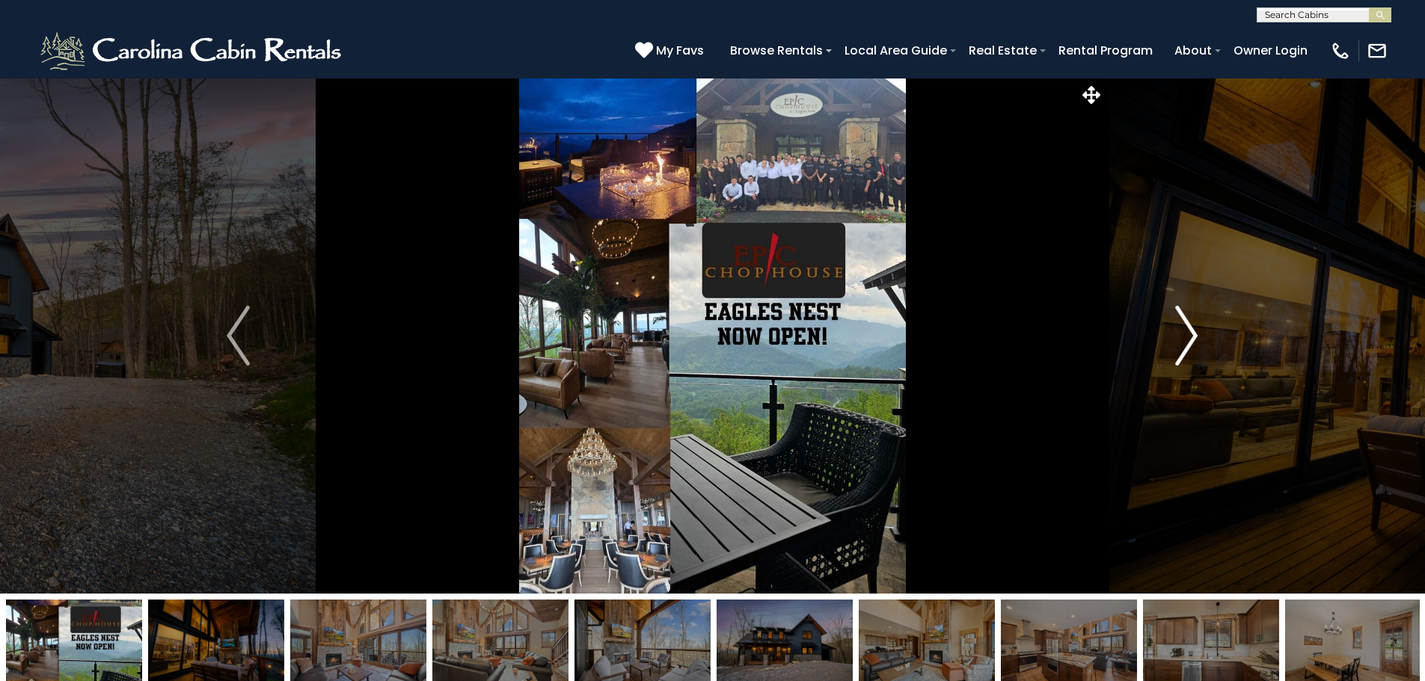
click at [1192, 325] on img "Next" at bounding box center [1186, 336] width 22 height 60
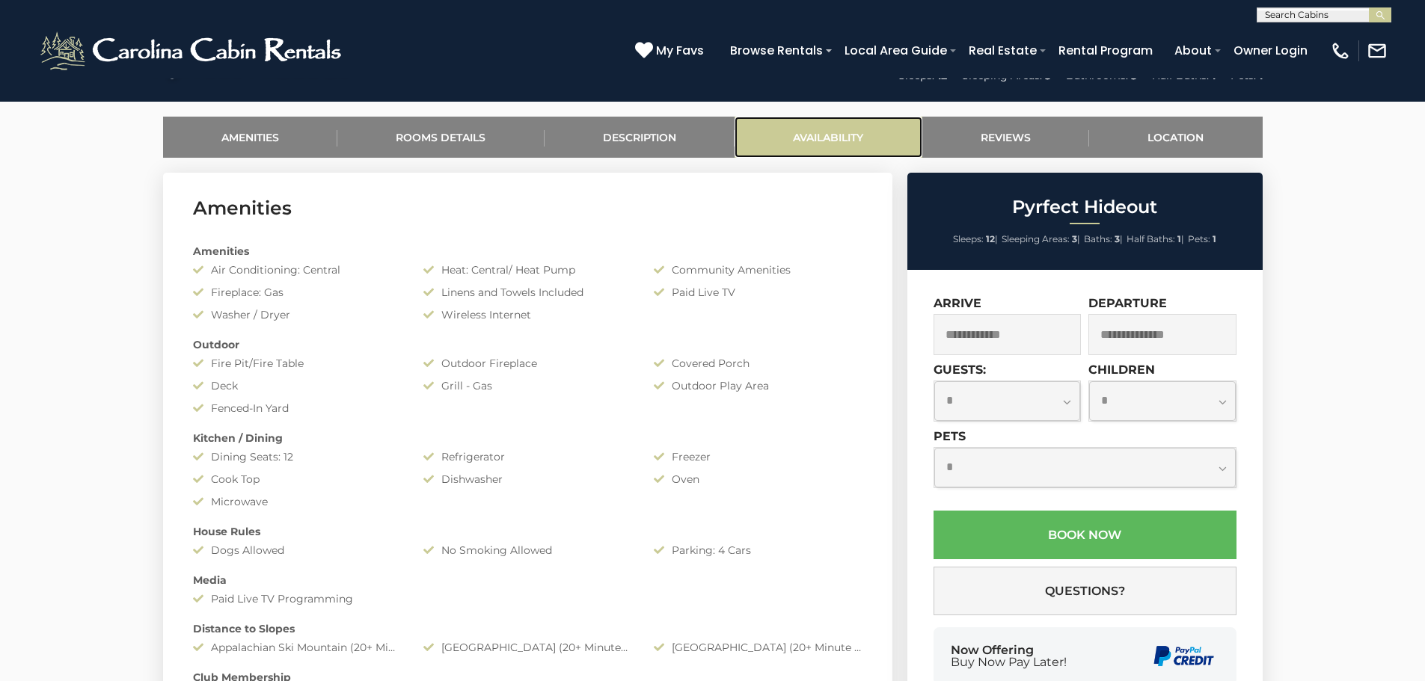
click at [826, 141] on link "Availability" at bounding box center [828, 137] width 188 height 41
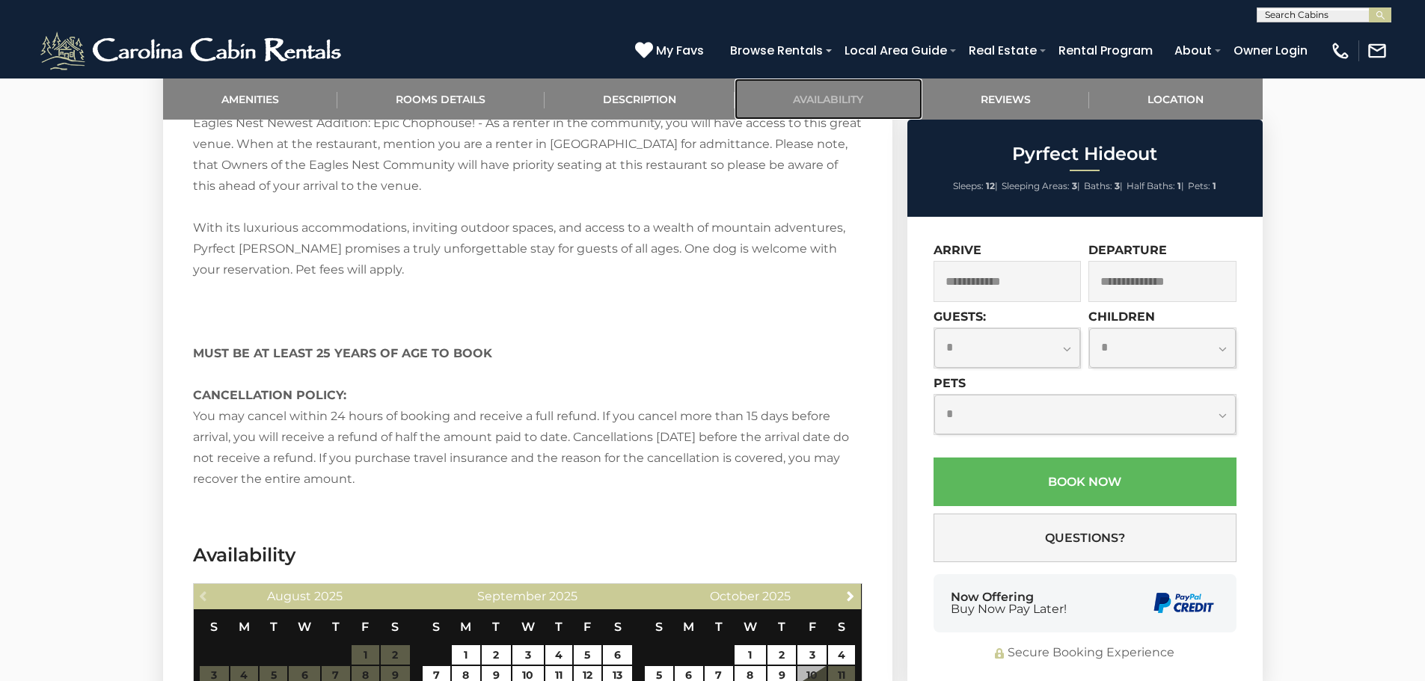
scroll to position [2588, 0]
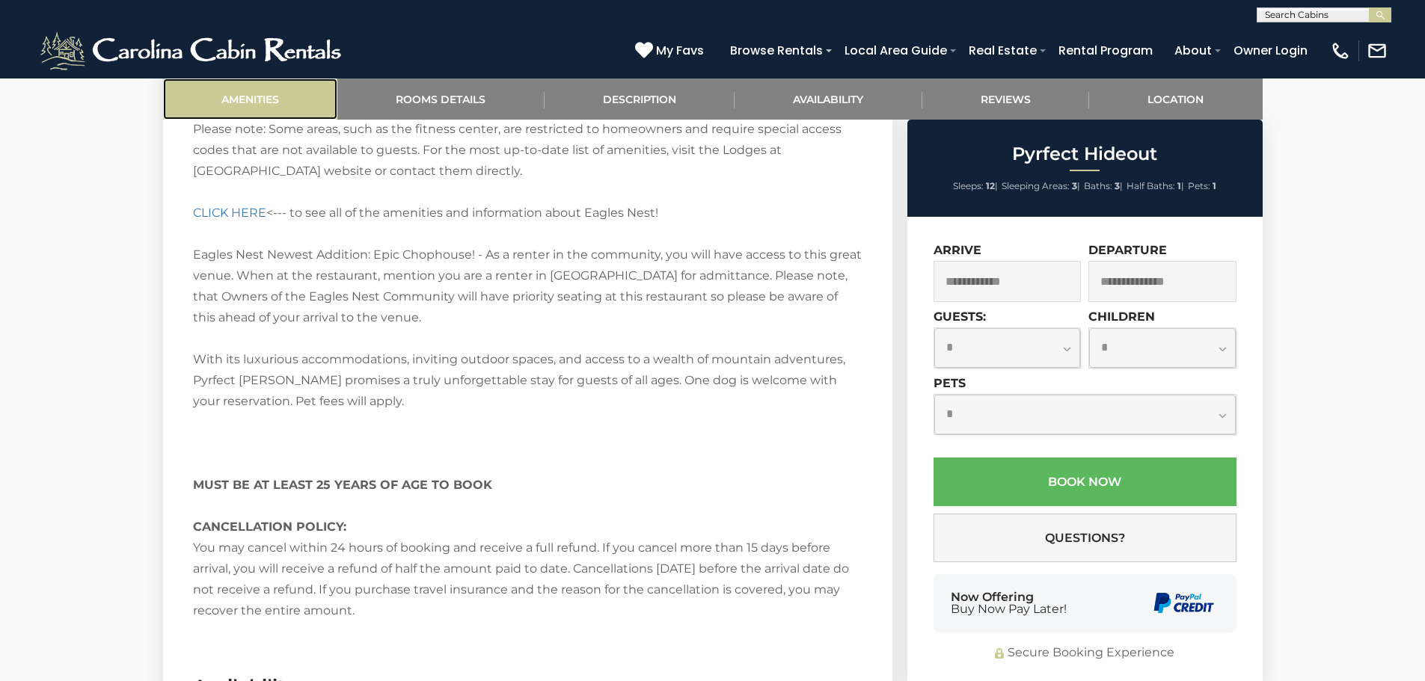
click at [248, 98] on link "Amenities" at bounding box center [250, 99] width 175 height 41
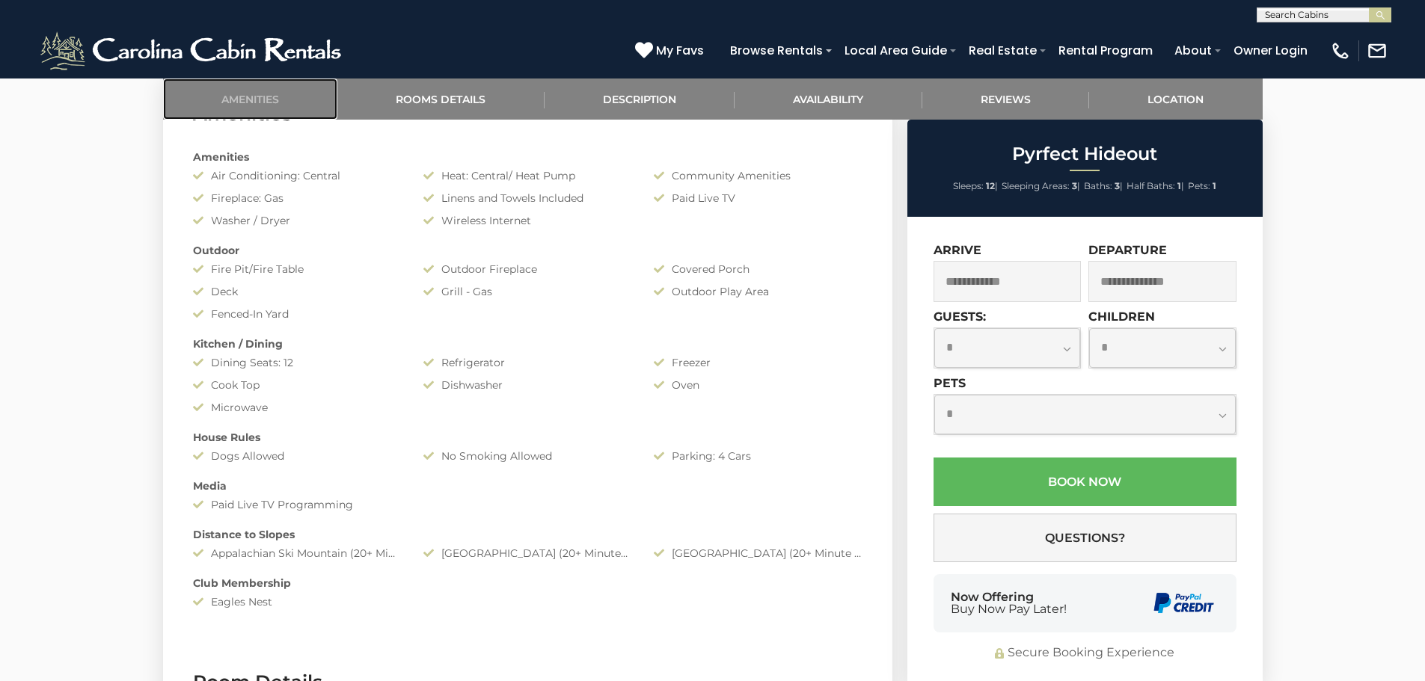
scroll to position [733, 0]
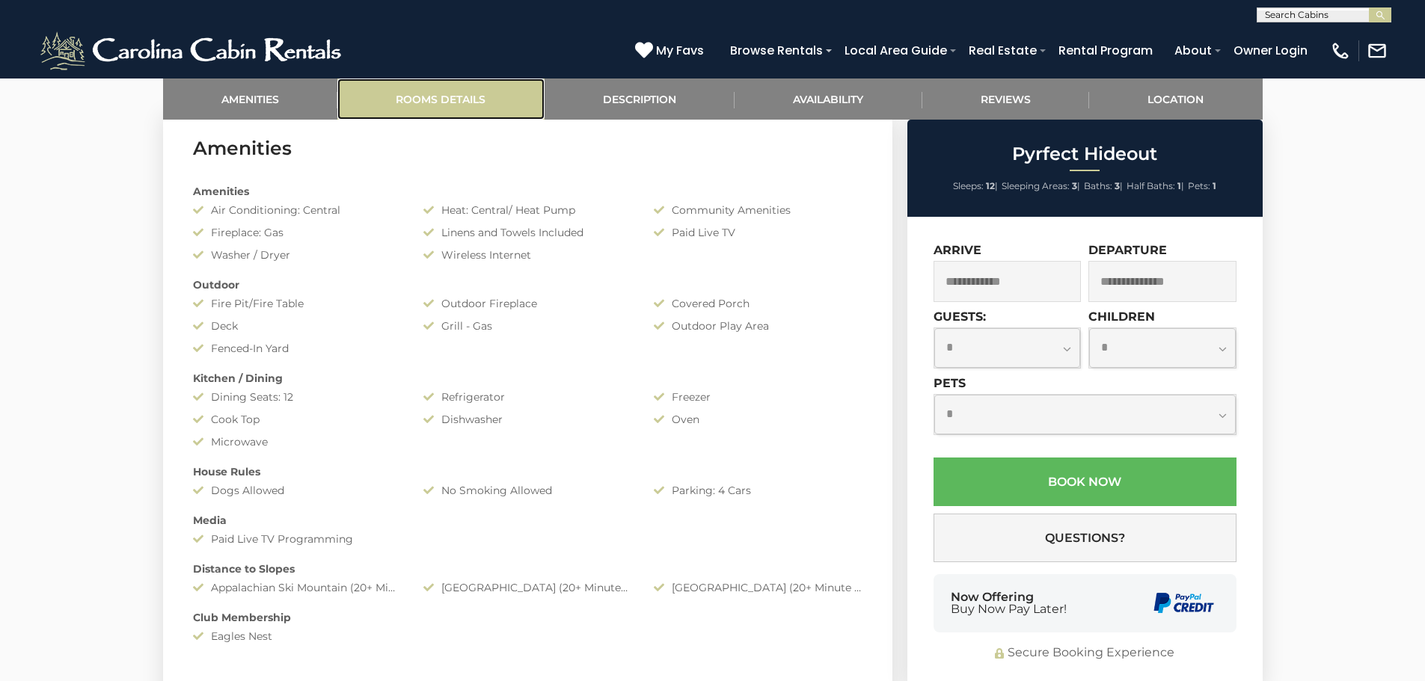
click at [425, 105] on link "Rooms Details" at bounding box center [440, 99] width 207 height 41
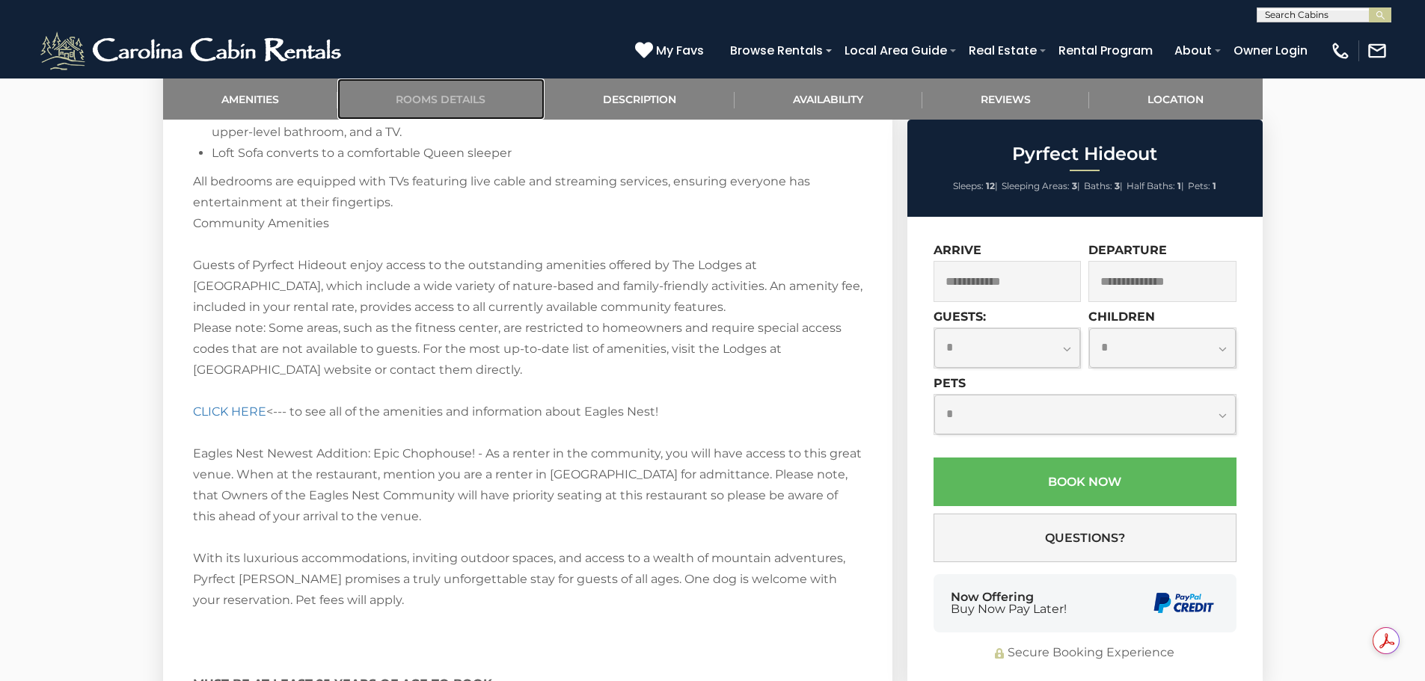
scroll to position [2423, 0]
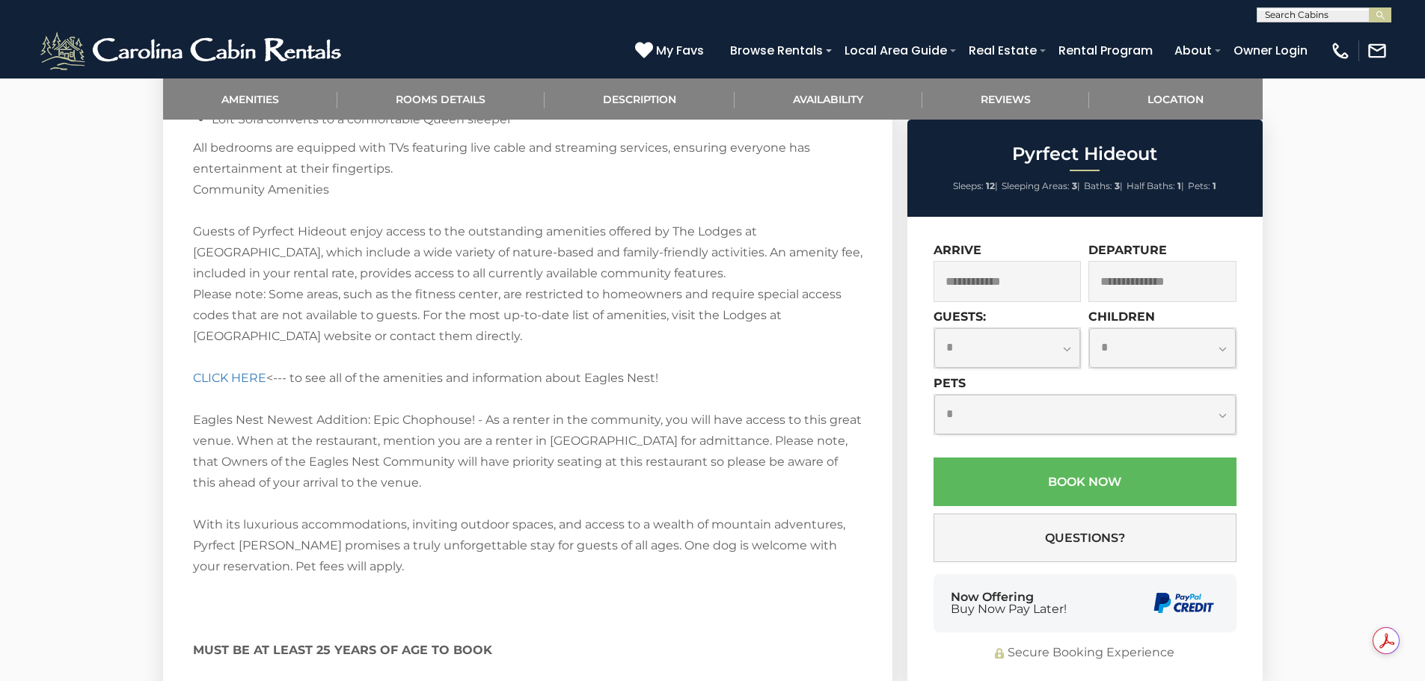
click at [365, 291] on div "Welcome to Pyrfect Hideout Tucked away in the exclusive Lodges at [GEOGRAPHIC_D…" at bounding box center [527, 81] width 669 height 1411
click at [551, 292] on div "Welcome to Pyrfect Hideout Tucked away in the exclusive Lodges at [GEOGRAPHIC_D…" at bounding box center [527, 81] width 669 height 1411
drag, startPoint x: 600, startPoint y: 294, endPoint x: 494, endPoint y: 302, distance: 106.5
click at [494, 302] on div "Welcome to Pyrfect Hideout Tucked away in the exclusive Lodges at [GEOGRAPHIC_D…" at bounding box center [527, 81] width 669 height 1411
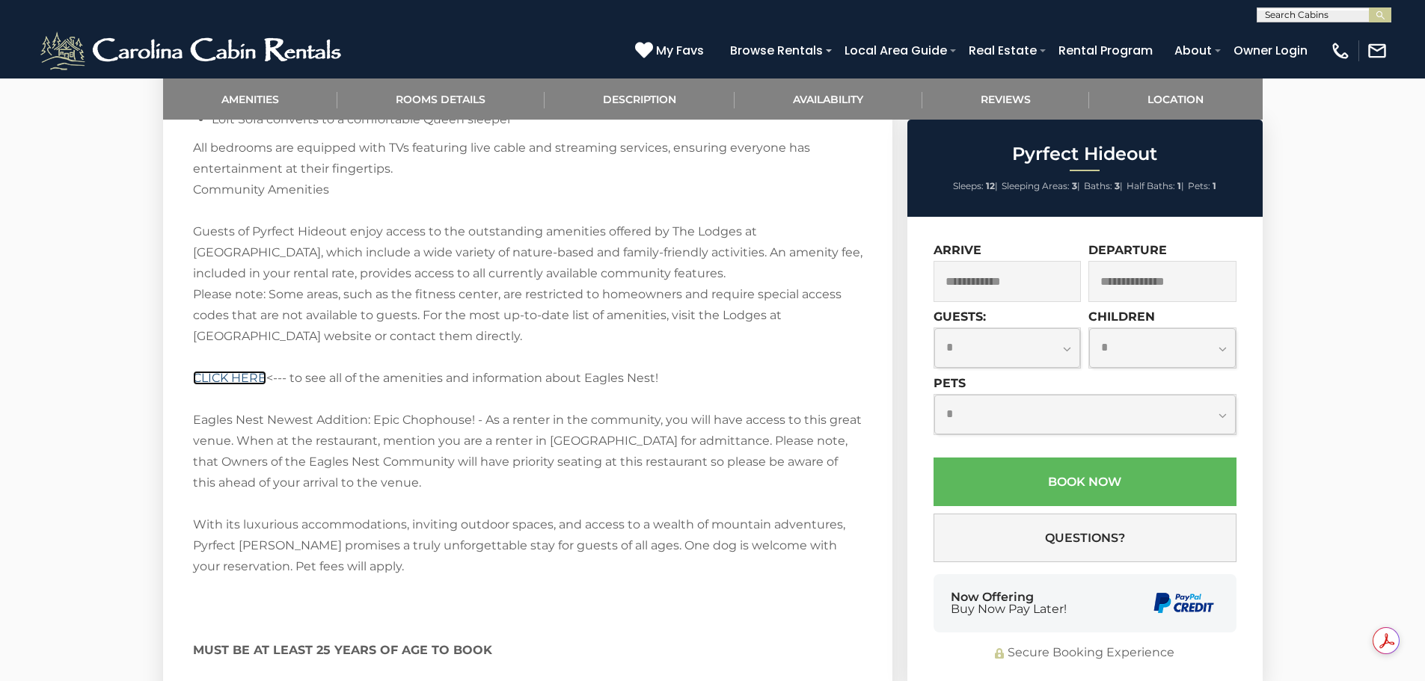
click at [252, 371] on link "CLICK HERE" at bounding box center [229, 378] width 73 height 14
